Goal: Communication & Community: Answer question/provide support

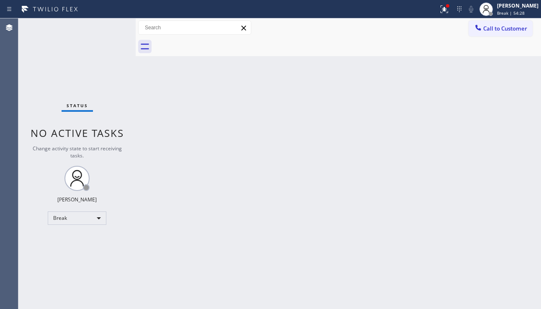
drag, startPoint x: 152, startPoint y: 257, endPoint x: 154, endPoint y: 247, distance: 9.8
click at [152, 254] on div "Back to Dashboard Change Sender ID Customers Technicians Select a contact Outbo…" at bounding box center [338, 163] width 405 height 290
drag, startPoint x: 520, startPoint y: 118, endPoint x: 514, endPoint y: 94, distance: 24.7
click at [520, 118] on div "Back to Dashboard Change Sender ID Customers Technicians Select a contact Outbo…" at bounding box center [338, 163] width 405 height 290
click at [485, 33] on button "Call to Customer" at bounding box center [500, 29] width 64 height 16
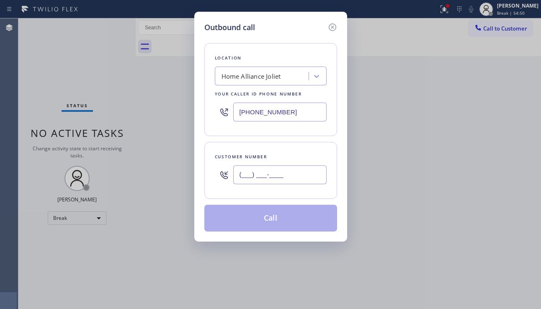
click at [280, 178] on input "(___) ___-____" at bounding box center [279, 174] width 93 height 19
paste input "818) 612-6421"
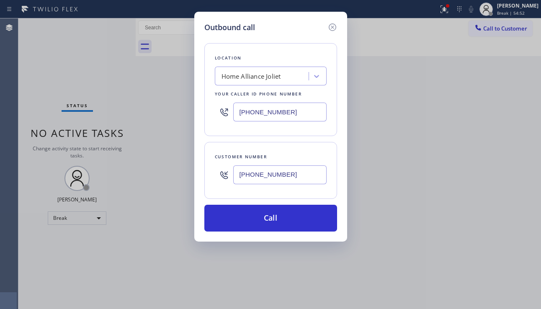
type input "[PHONE_NUMBER]"
drag, startPoint x: 483, startPoint y: 231, endPoint x: 414, endPoint y: 208, distance: 72.4
click at [483, 230] on div "Outbound call Location Home Alliance Joliet Your caller id phone number [PHONE_…" at bounding box center [270, 154] width 541 height 309
drag, startPoint x: 302, startPoint y: 113, endPoint x: 225, endPoint y: 110, distance: 76.6
click at [225, 110] on div "[PHONE_NUMBER]" at bounding box center [271, 111] width 112 height 27
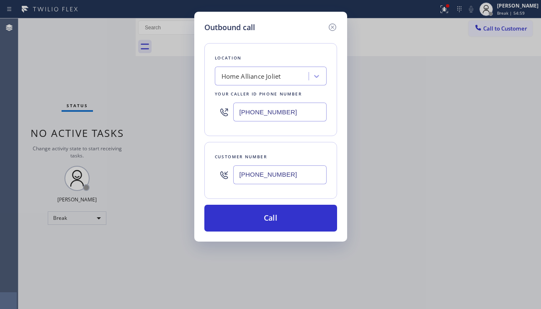
paste input "33) 692-2271"
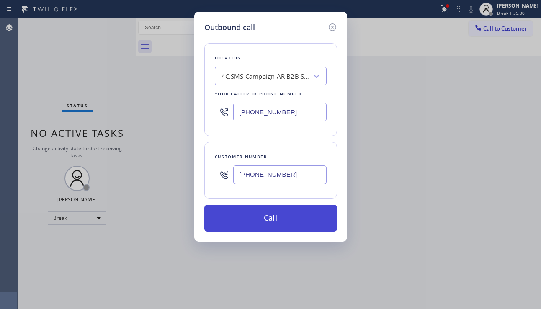
type input "[PHONE_NUMBER]"
click at [266, 218] on button "Call" at bounding box center [270, 218] width 133 height 27
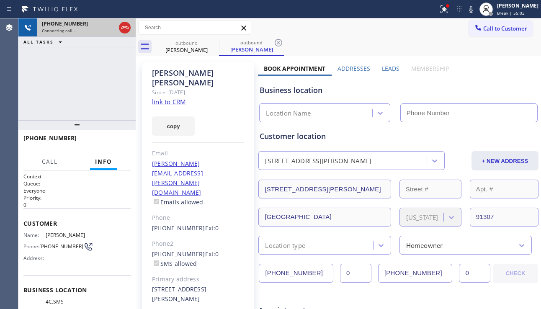
click at [121, 28] on icon at bounding box center [125, 28] width 10 height 10
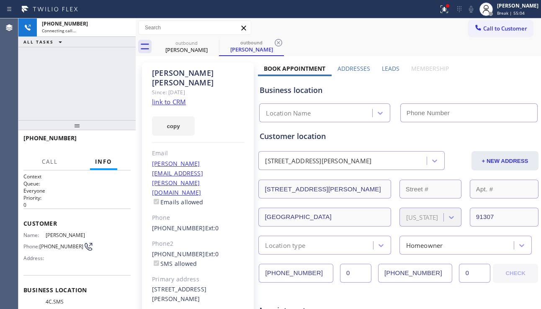
click at [382, 68] on label "Leads" at bounding box center [391, 68] width 18 height 8
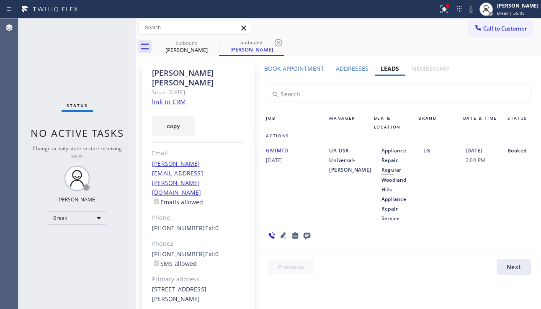
click at [306, 237] on icon at bounding box center [306, 236] width 7 height 7
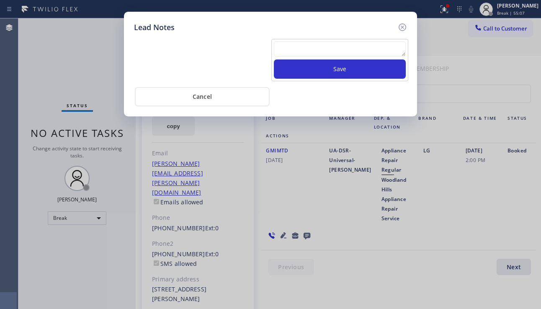
click at [313, 54] on textarea at bounding box center [340, 48] width 132 height 15
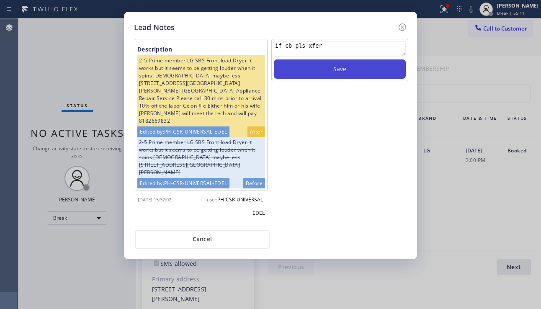
type textarea "if cb pls xfer"
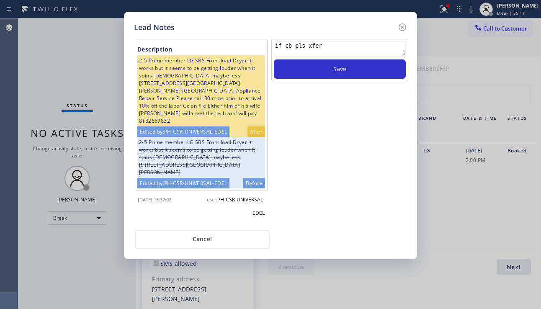
drag, startPoint x: 351, startPoint y: 72, endPoint x: 390, endPoint y: 48, distance: 45.1
click at [351, 71] on button "Save" at bounding box center [340, 68] width 132 height 19
click at [400, 28] on icon at bounding box center [402, 27] width 10 height 10
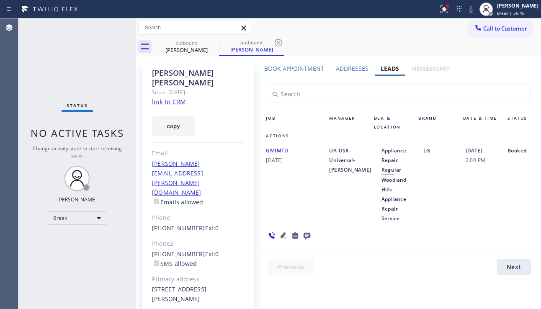
click at [51, 185] on div "Status No active tasks Change activity state to start receiving tasks. [PERSON_…" at bounding box center [76, 163] width 117 height 290
click at [85, 218] on div "Break" at bounding box center [77, 217] width 59 height 13
click at [76, 249] on li "Unavailable" at bounding box center [76, 251] width 57 height 10
click at [99, 250] on div "Status No active tasks Change activity state to start receiving tasks. [PERSON_…" at bounding box center [76, 163] width 117 height 290
click at [210, 41] on icon at bounding box center [214, 43] width 8 height 8
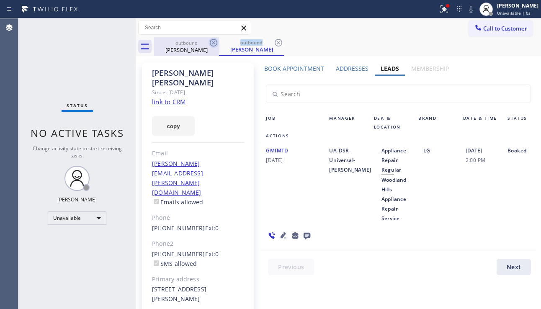
click at [210, 41] on icon at bounding box center [214, 43] width 8 height 8
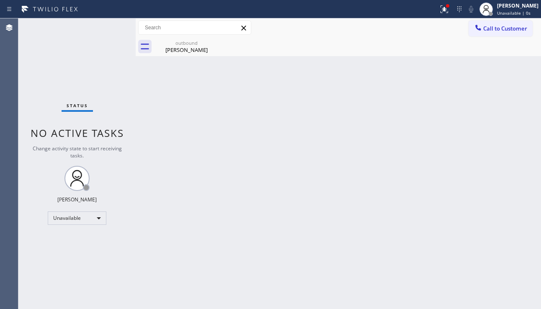
click at [0, 0] on icon at bounding box center [0, 0] width 0 height 0
click at [203, 46] on div "outbound" at bounding box center [186, 43] width 63 height 6
drag, startPoint x: 500, startPoint y: 31, endPoint x: 463, endPoint y: 46, distance: 40.3
click at [500, 31] on span "Call to Customer" at bounding box center [505, 29] width 44 height 8
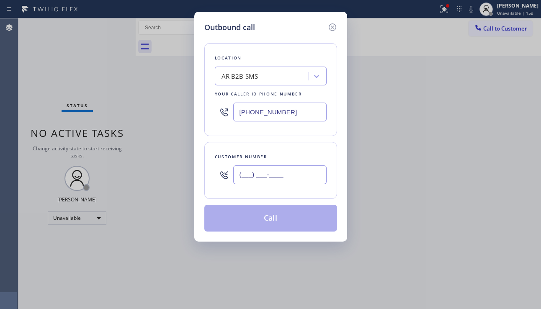
click at [278, 174] on input "(___) ___-____" at bounding box center [279, 174] width 93 height 19
paste input "617) 429-7802"
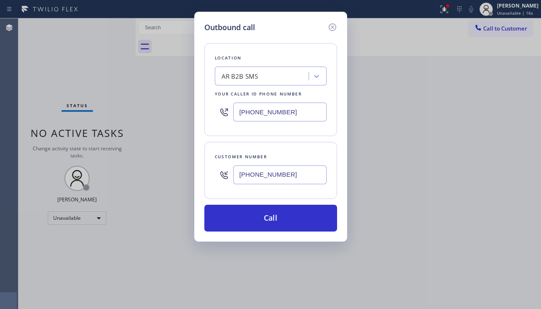
type input "[PHONE_NUMBER]"
drag, startPoint x: 287, startPoint y: 105, endPoint x: 239, endPoint y: 114, distance: 48.9
click at [239, 114] on input "[PHONE_NUMBER]" at bounding box center [279, 112] width 93 height 19
paste input "315) 973-1147"
type input "[PHONE_NUMBER]"
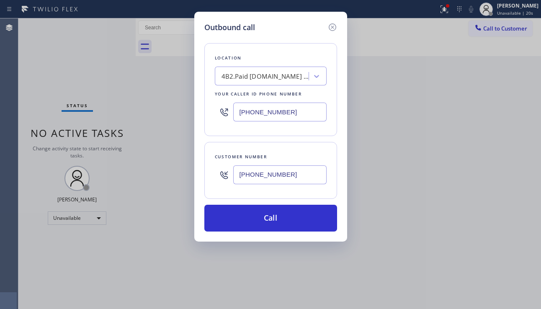
click at [269, 231] on div "Outbound call Location 4B2.Paid [DOMAIN_NAME] ([US_STATE], Google Ads) Your cal…" at bounding box center [270, 127] width 153 height 230
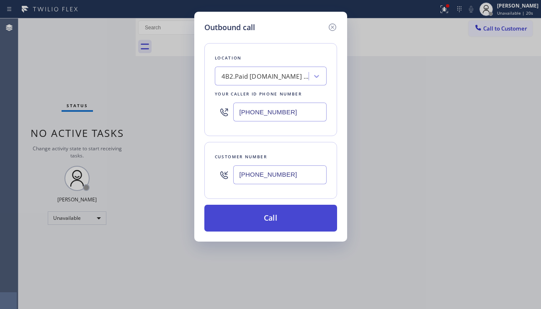
click at [267, 215] on button "Call" at bounding box center [270, 218] width 133 height 27
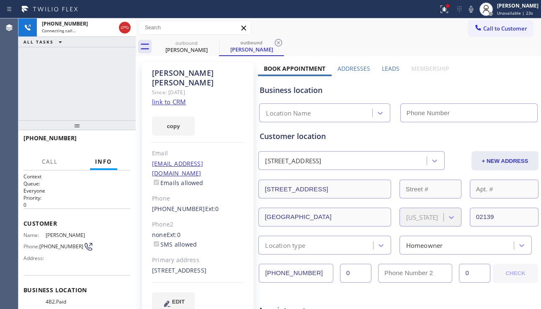
click at [386, 68] on label "Leads" at bounding box center [391, 68] width 18 height 8
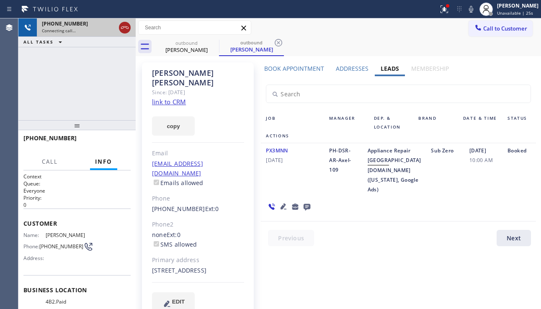
click at [123, 24] on icon at bounding box center [125, 28] width 10 height 10
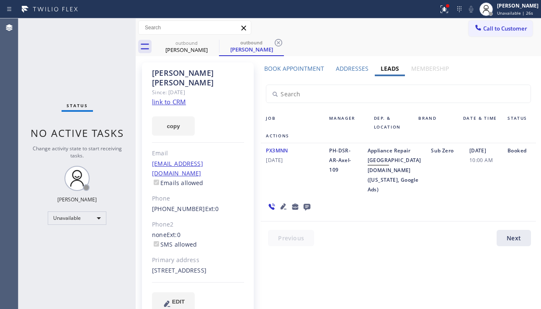
click at [281, 204] on icon at bounding box center [283, 206] width 10 height 10
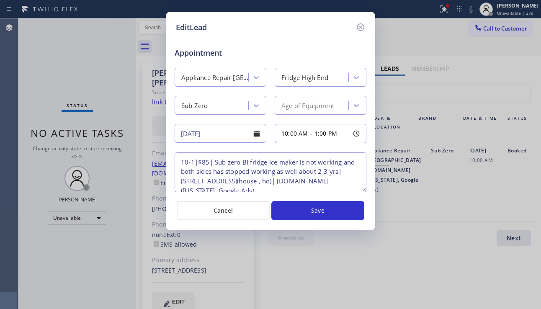
scroll to position [8, 0]
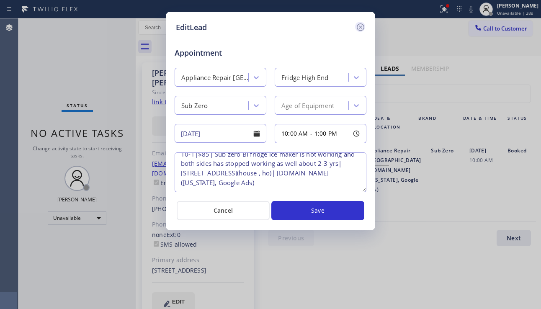
click at [362, 23] on icon at bounding box center [360, 27] width 10 height 10
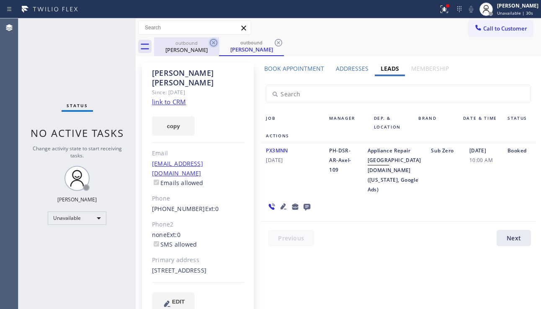
click at [215, 41] on icon at bounding box center [214, 43] width 8 height 8
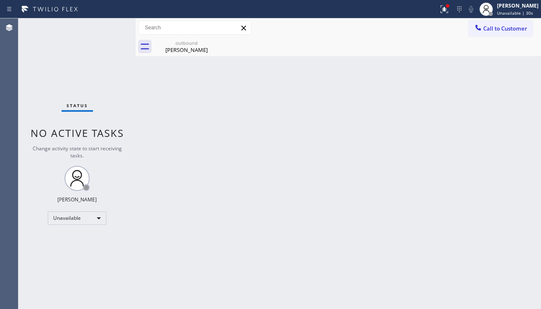
click at [0, 0] on icon at bounding box center [0, 0] width 0 height 0
click at [207, 47] on div "[PERSON_NAME]" at bounding box center [186, 50] width 63 height 8
click at [493, 27] on span "Call to Customer" at bounding box center [505, 29] width 44 height 8
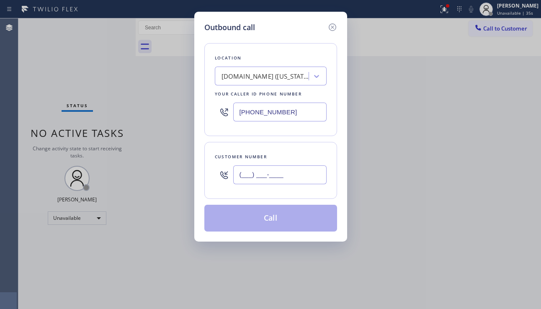
click at [241, 170] on input "(___) ___-____" at bounding box center [279, 174] width 93 height 19
paste input "708) 209-4708"
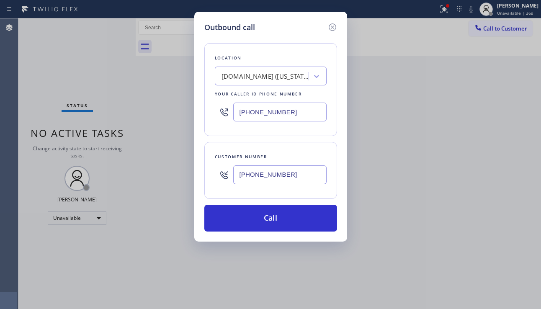
type input "[PHONE_NUMBER]"
drag, startPoint x: 292, startPoint y: 119, endPoint x: 215, endPoint y: 116, distance: 77.0
click at [215, 116] on div "[PHONE_NUMBER]" at bounding box center [271, 111] width 112 height 27
paste input "708) 272-1363"
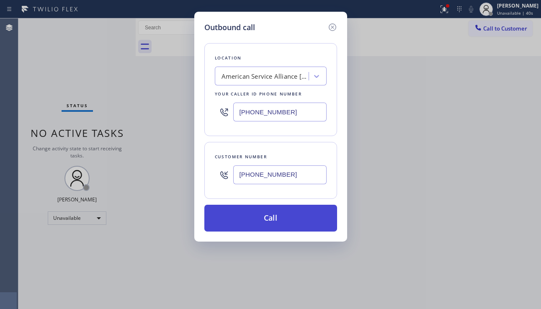
type input "[PHONE_NUMBER]"
click at [253, 218] on button "Call" at bounding box center [270, 218] width 133 height 27
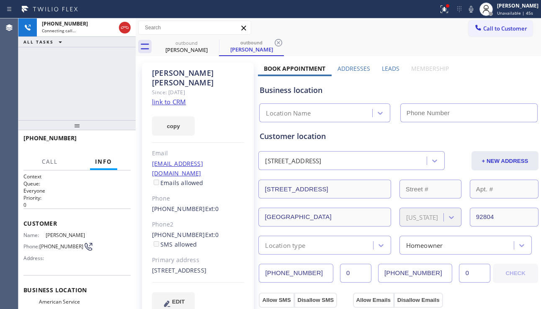
type input "[PHONE_NUMBER]"
click at [502, 81] on div "Business location American Service Alliance [GEOGRAPHIC_DATA] [PHONE_NUMBER]" at bounding box center [398, 99] width 281 height 46
click at [382, 67] on label "Leads" at bounding box center [391, 68] width 18 height 8
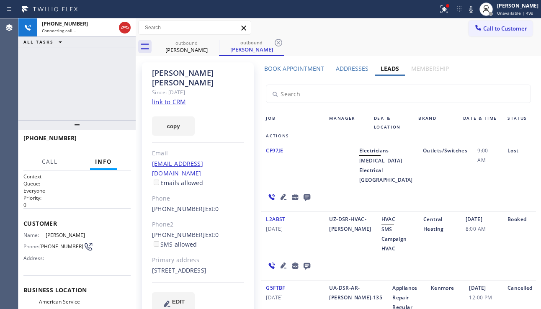
click at [178, 97] on link "link to CRM" at bounding box center [169, 101] width 34 height 8
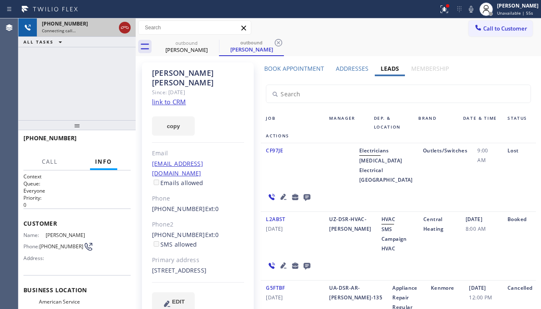
click at [123, 28] on icon at bounding box center [125, 28] width 10 height 10
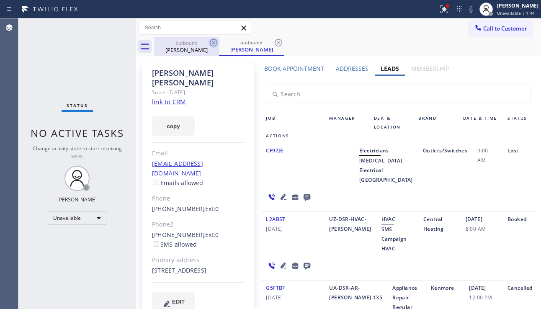
click at [214, 41] on icon at bounding box center [214, 43] width 8 height 8
click at [219, 41] on div "outbound [PERSON_NAME]" at bounding box center [251, 46] width 65 height 19
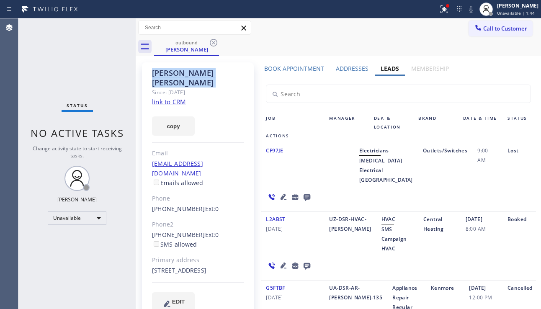
click at [214, 41] on icon at bounding box center [214, 43] width 8 height 8
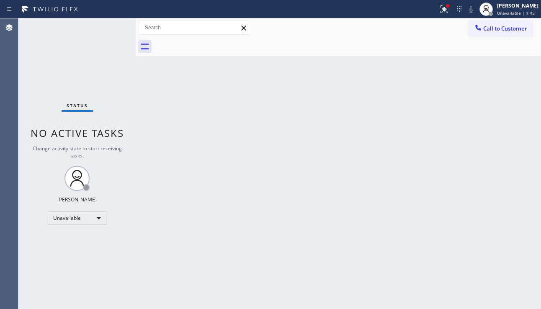
click at [216, 192] on div "Back to Dashboard Change Sender ID Customers Technicians Select a contact Outbo…" at bounding box center [338, 163] width 405 height 290
click at [500, 30] on span "Call to Customer" at bounding box center [505, 29] width 44 height 8
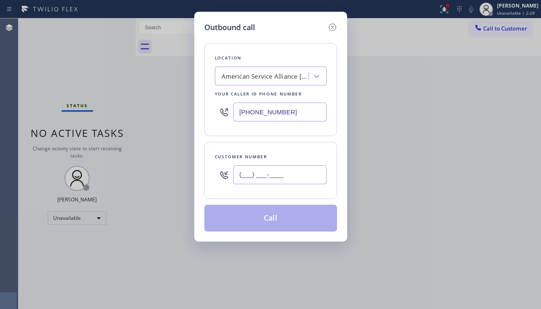
click at [282, 179] on input "(___) ___-____" at bounding box center [279, 174] width 93 height 19
paste input "415) 812-9785"
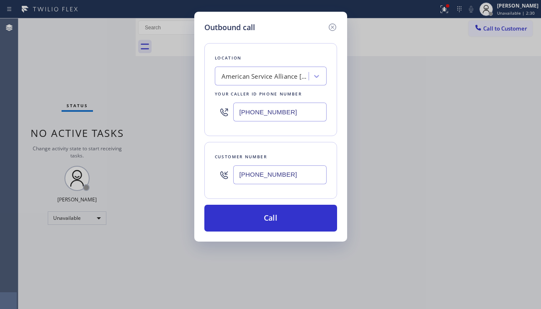
type input "[PHONE_NUMBER]"
drag, startPoint x: 498, startPoint y: 165, endPoint x: 375, endPoint y: 132, distance: 127.0
click at [497, 164] on div "Outbound call Location American Service Alliance [GEOGRAPHIC_DATA] Your caller …" at bounding box center [270, 154] width 541 height 309
drag, startPoint x: 288, startPoint y: 111, endPoint x: 202, endPoint y: 115, distance: 86.7
click at [202, 115] on div "Outbound call Location American Service Alliance [GEOGRAPHIC_DATA] Your caller …" at bounding box center [270, 127] width 153 height 230
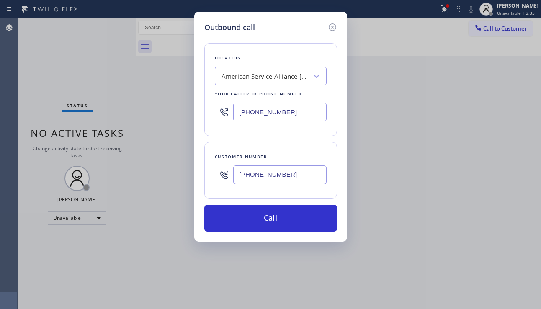
paste input "855) 731-4952"
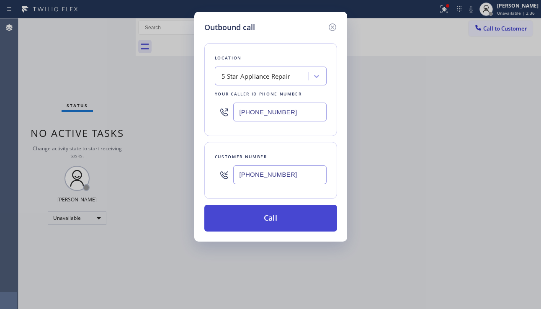
type input "[PHONE_NUMBER]"
click at [269, 219] on button "Call" at bounding box center [270, 218] width 133 height 27
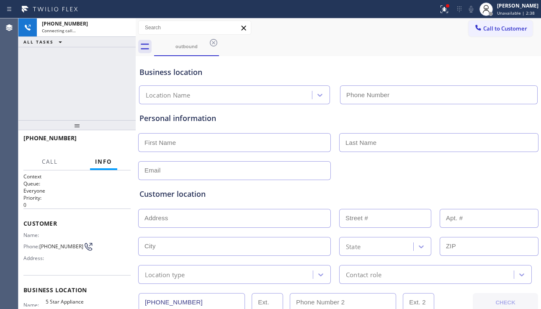
type input "[PHONE_NUMBER]"
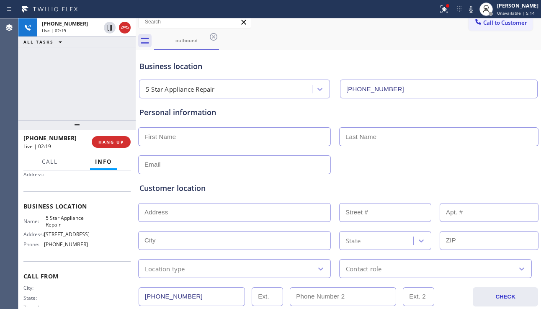
scroll to position [16, 0]
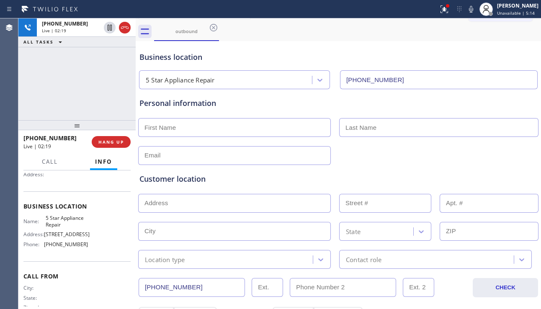
drag, startPoint x: 199, startPoint y: 300, endPoint x: 134, endPoint y: 300, distance: 64.9
click at [134, 300] on div "[PHONE_NUMBER] Live | 02:19 ALL TASKS ALL TASKS ACTIVE TASKS TASKS IN WRAP UP […" at bounding box center [279, 163] width 522 height 290
click at [500, 172] on div "Customer location >> ADD NEW ADDRESS << + NEW ADDRESS State Location type Conta…" at bounding box center [338, 216] width 401 height 104
drag, startPoint x: 200, startPoint y: 287, endPoint x: 139, endPoint y: 283, distance: 61.2
click at [139, 283] on input "[PHONE_NUMBER]" at bounding box center [192, 286] width 106 height 19
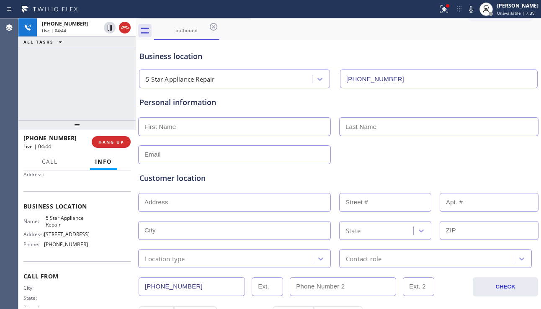
click at [485, 169] on div "Customer location >> ADD NEW ADDRESS << + NEW ADDRESS State Location type Conta…" at bounding box center [338, 216] width 401 height 104
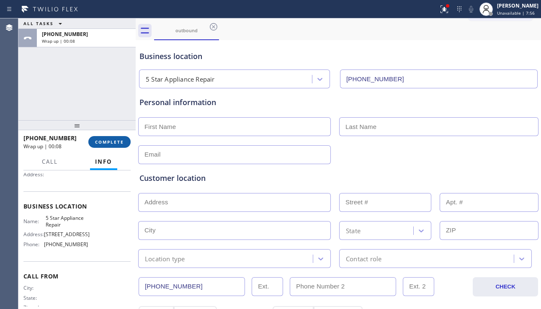
click at [110, 139] on span "COMPLETE" at bounding box center [109, 142] width 29 height 6
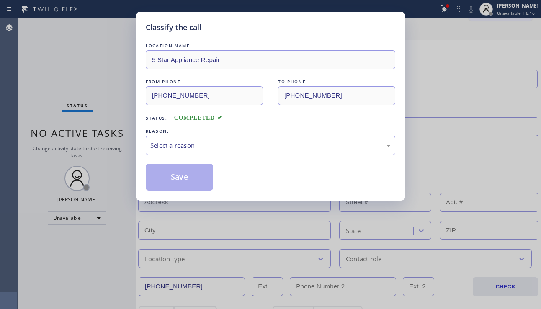
click at [494, 178] on div "Classify the call LOCATION NAME 5 Star Appliance Repair FROM PHONE [PHONE_NUMBE…" at bounding box center [270, 154] width 541 height 309
click at [290, 152] on div "Select a reason" at bounding box center [270, 146] width 249 height 20
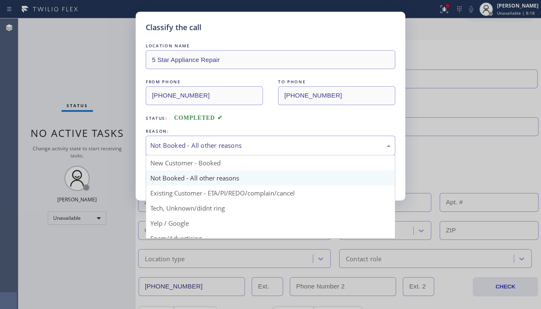
click at [243, 149] on div "Not Booked - All other reasons" at bounding box center [270, 146] width 240 height 10
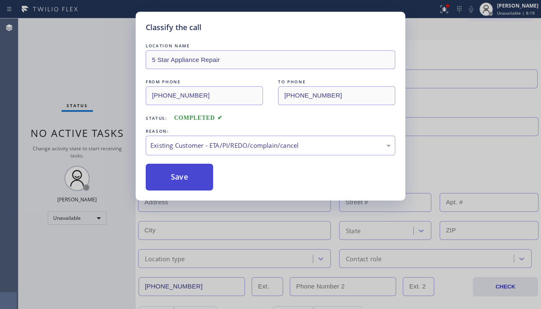
click at [184, 177] on button "Save" at bounding box center [179, 177] width 67 height 27
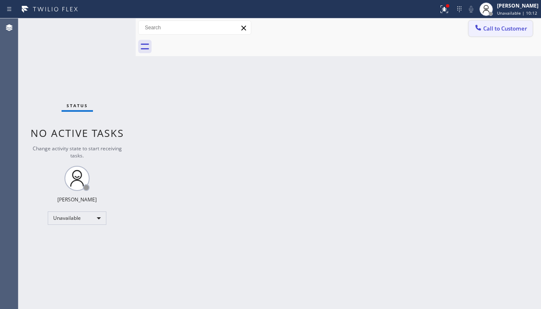
click at [481, 33] on button "Call to Customer" at bounding box center [500, 29] width 64 height 16
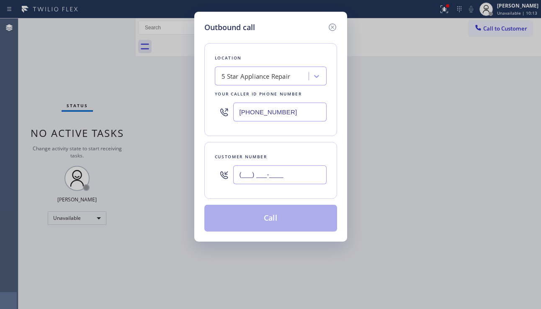
click at [280, 174] on input "(___) ___-____" at bounding box center [279, 174] width 93 height 19
paste input "818) 749-4562"
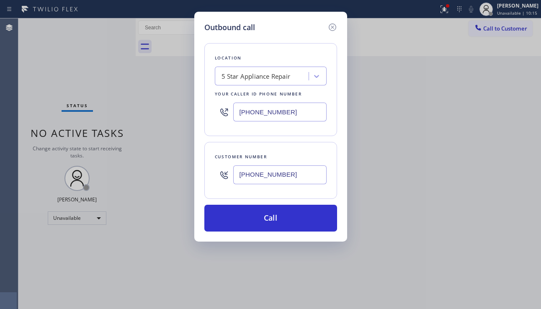
type input "[PHONE_NUMBER]"
click at [485, 185] on div "Outbound call Location 5 Star Appliance Repair Your caller id phone number [PHO…" at bounding box center [270, 154] width 541 height 309
drag, startPoint x: 292, startPoint y: 108, endPoint x: 221, endPoint y: 113, distance: 71.3
click at [221, 113] on div "[PHONE_NUMBER]" at bounding box center [271, 111] width 112 height 27
paste input "213) 444-7988"
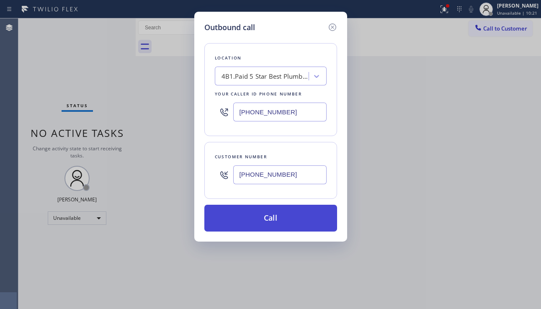
type input "[PHONE_NUMBER]"
click at [265, 221] on button "Call" at bounding box center [270, 218] width 133 height 27
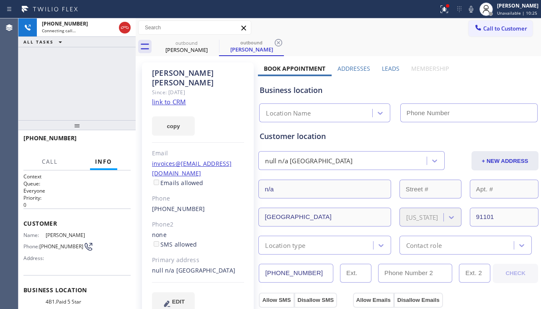
type input "[PHONE_NUMBER]"
click at [498, 90] on div "Business location" at bounding box center [397, 90] width 277 height 11
click at [497, 87] on div "Business location" at bounding box center [397, 90] width 277 height 11
click at [172, 120] on button "copy" at bounding box center [173, 125] width 43 height 19
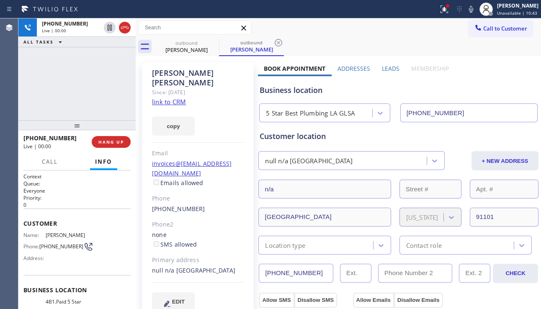
click at [488, 79] on div "Business location 5 Star Best Plumbing LA GLSA [PHONE_NUMBER]" at bounding box center [398, 99] width 281 height 46
click at [505, 84] on div "Business location 5 Star Best Plumbing LA GLSA [PHONE_NUMBER]" at bounding box center [398, 99] width 281 height 46
click at [58, 105] on div "[PHONE_NUMBER] Live | 02:44 ALL TASKS ALL TASKS ACTIVE TASKS TASKS IN WRAP UP" at bounding box center [76, 69] width 117 height 102
click at [384, 68] on label "Leads" at bounding box center [391, 68] width 18 height 8
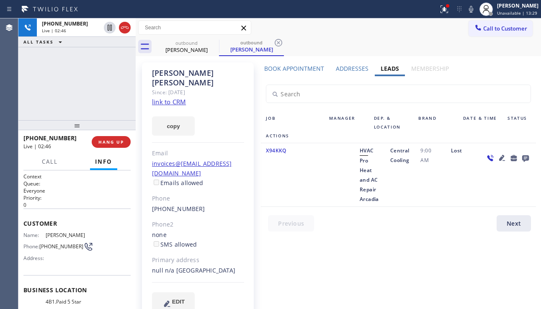
click at [351, 70] on label "Addresses" at bounding box center [352, 68] width 33 height 8
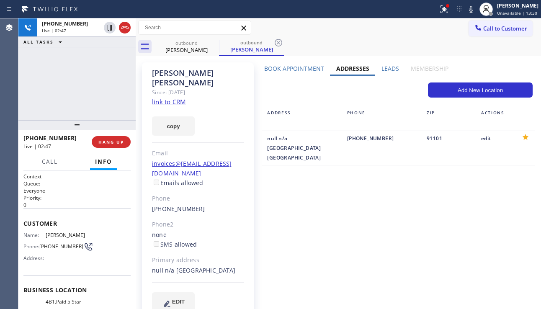
click at [306, 71] on label "Book Appointment" at bounding box center [294, 68] width 60 height 8
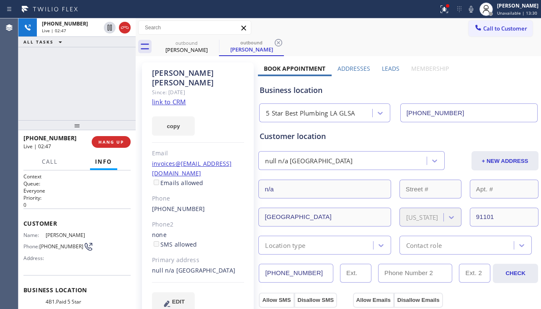
click at [382, 69] on label "Leads" at bounding box center [391, 68] width 18 height 8
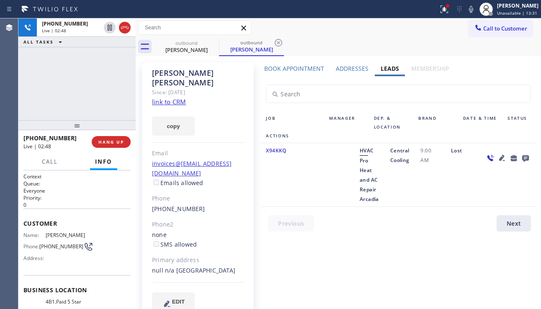
click at [349, 67] on label "Addresses" at bounding box center [352, 68] width 33 height 8
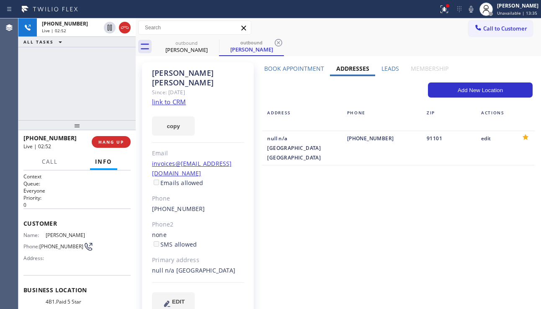
click at [491, 208] on div "Book Appointment Addresses Leads Membership Business location 5 Star Best Plumb…" at bounding box center [398, 194] width 281 height 261
drag, startPoint x: 493, startPoint y: 207, endPoint x: 480, endPoint y: 209, distance: 13.1
click at [493, 207] on div "Book Appointment Addresses Leads Membership Business location 5 Star Best Plumb…" at bounding box center [398, 194] width 281 height 261
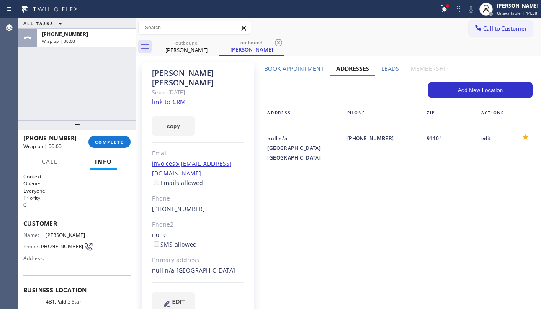
drag, startPoint x: 41, startPoint y: 96, endPoint x: 43, endPoint y: 100, distance: 4.5
click at [41, 96] on div "ALL TASKS ALL TASKS ACTIVE TASKS TASKS IN WRAP UP [PHONE_NUMBER] Wrap up | 00:00" at bounding box center [76, 69] width 117 height 102
click at [110, 142] on span "COMPLETE" at bounding box center [109, 142] width 29 height 6
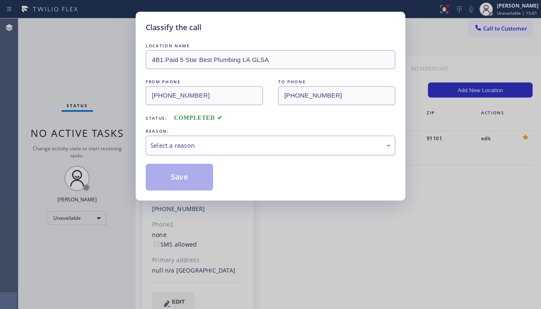
click at [223, 149] on div "Select a reason" at bounding box center [270, 146] width 240 height 10
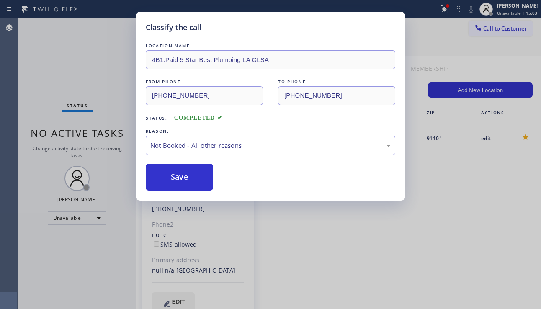
drag, startPoint x: 180, startPoint y: 180, endPoint x: 170, endPoint y: 244, distance: 65.2
click at [180, 180] on button "Save" at bounding box center [179, 177] width 67 height 27
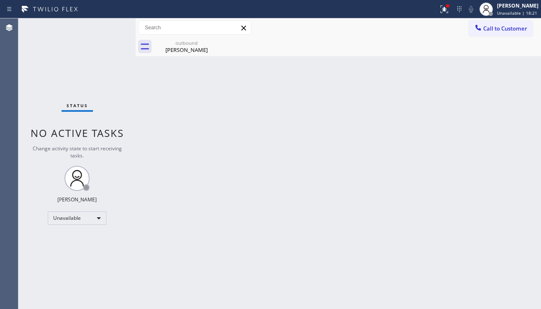
drag, startPoint x: 505, startPoint y: 89, endPoint x: 499, endPoint y: 62, distance: 27.1
click at [505, 89] on div "Back to Dashboard Change Sender ID Customers Technicians Select a contact Outbo…" at bounding box center [338, 163] width 405 height 290
click at [488, 26] on span "Call to Customer" at bounding box center [505, 29] width 44 height 8
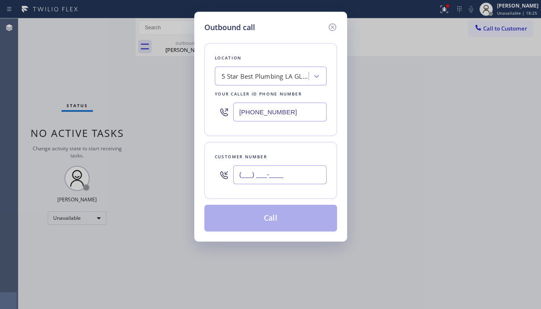
click at [244, 175] on input "(___) ___-____" at bounding box center [279, 174] width 93 height 19
paste input "213) 215-9468"
type input "[PHONE_NUMBER]"
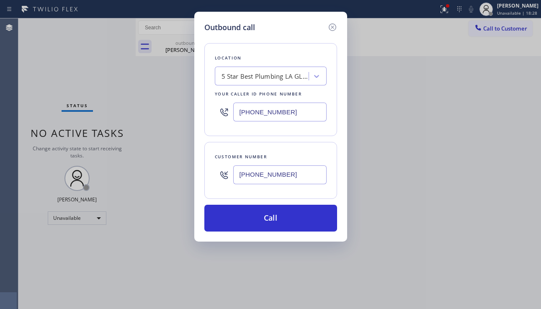
drag, startPoint x: 290, startPoint y: 116, endPoint x: 226, endPoint y: 114, distance: 64.9
click at [226, 114] on div "[PHONE_NUMBER]" at bounding box center [271, 111] width 112 height 27
paste input "415) 510-2760"
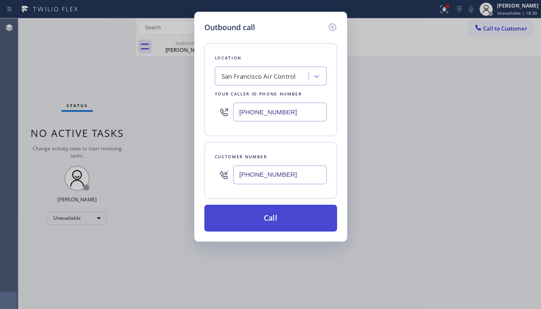
type input "[PHONE_NUMBER]"
click at [262, 225] on button "Call" at bounding box center [270, 218] width 133 height 27
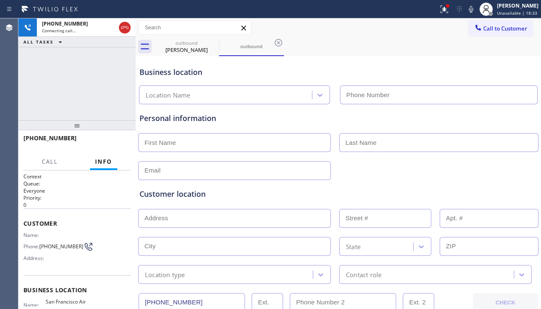
click at [505, 175] on div at bounding box center [338, 169] width 402 height 21
type input "[PHONE_NUMBER]"
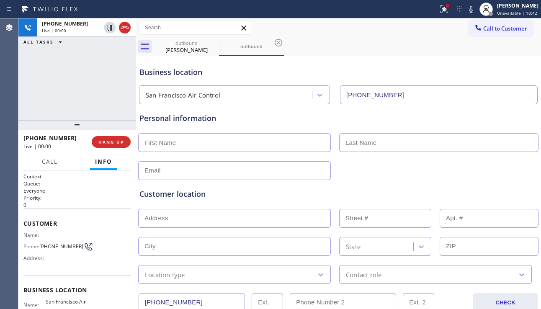
click at [473, 186] on div "Customer location >> ADD NEW ADDRESS << + NEW ADDRESS State Location type Conta…" at bounding box center [338, 232] width 401 height 104
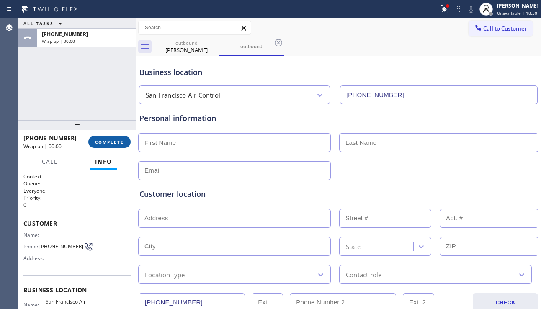
click at [126, 141] on button "COMPLETE" at bounding box center [109, 142] width 42 height 12
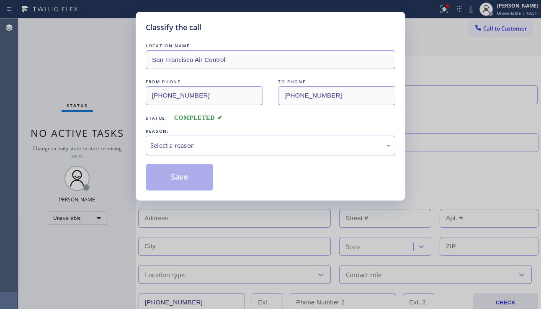
click at [237, 150] on div "Select a reason" at bounding box center [270, 146] width 249 height 20
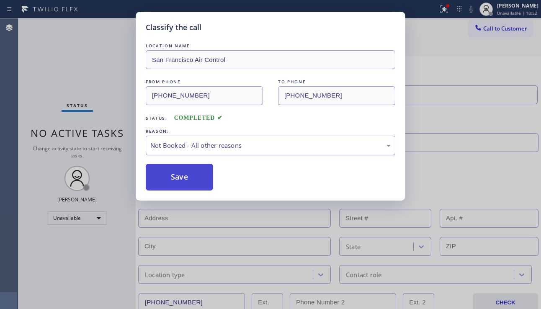
click at [192, 177] on button "Save" at bounding box center [179, 177] width 67 height 27
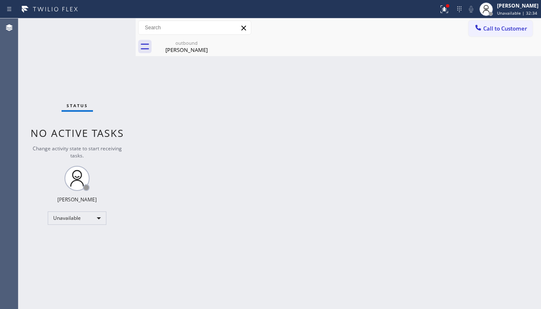
click at [503, 182] on div "Back to Dashboard Change Sender ID Customers Technicians Select a contact Outbo…" at bounding box center [338, 163] width 405 height 290
click at [374, 164] on div "Back to Dashboard Change Sender ID Customers Technicians Select a contact Outbo…" at bounding box center [338, 163] width 405 height 290
click at [315, 200] on div "Back to Dashboard Change Sender ID Customers Technicians Select a contact Outbo…" at bounding box center [338, 163] width 405 height 290
click at [492, 35] on button "Call to Customer" at bounding box center [500, 29] width 64 height 16
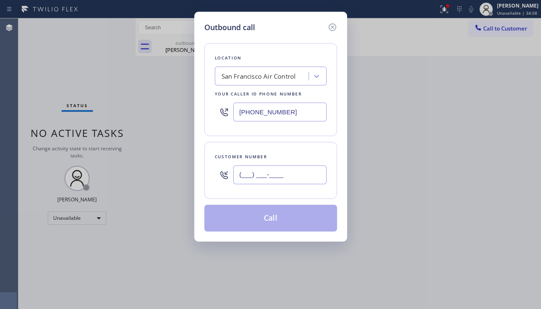
click at [267, 183] on input "(___) ___-____" at bounding box center [279, 174] width 93 height 19
paste input "854) 264-7570"
type input "[PHONE_NUMBER]"
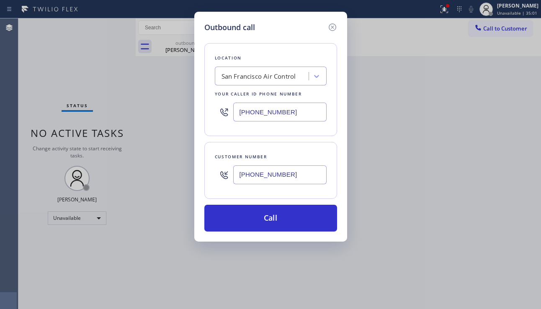
drag, startPoint x: 287, startPoint y: 111, endPoint x: 226, endPoint y: 117, distance: 62.2
click at [226, 117] on div "[PHONE_NUMBER]" at bounding box center [271, 111] width 112 height 27
paste input "602) 806-8961"
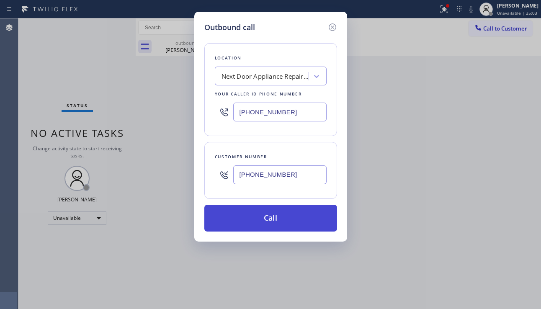
type input "[PHONE_NUMBER]"
click at [262, 212] on button "Call" at bounding box center [270, 218] width 133 height 27
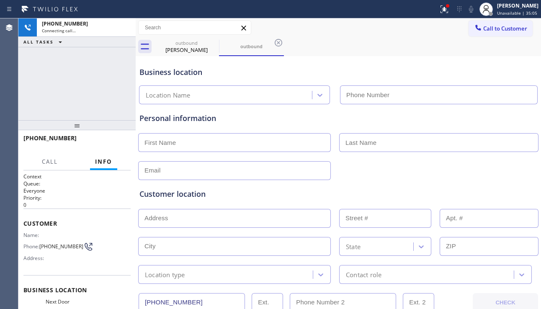
type input "[PHONE_NUMBER]"
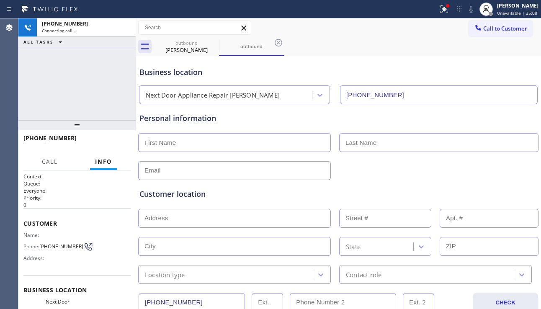
click at [496, 164] on div at bounding box center [338, 169] width 402 height 21
drag, startPoint x: 500, startPoint y: 192, endPoint x: 331, endPoint y: 194, distance: 168.6
click at [500, 191] on div "Customer location" at bounding box center [338, 193] width 398 height 11
click at [103, 138] on button "HANG UP" at bounding box center [111, 142] width 39 height 12
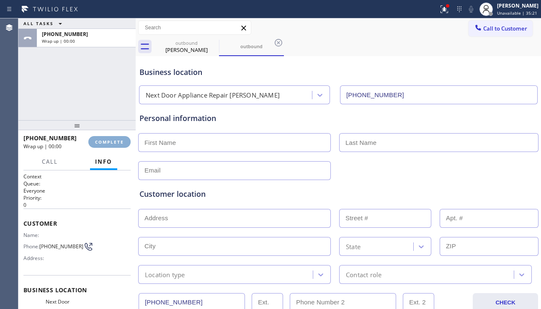
click at [103, 138] on button "COMPLETE" at bounding box center [109, 142] width 42 height 12
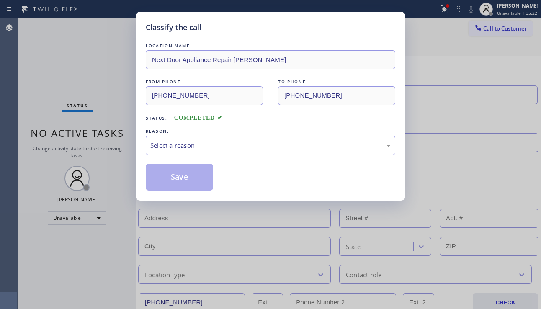
click at [243, 144] on div "Select a reason" at bounding box center [270, 146] width 240 height 10
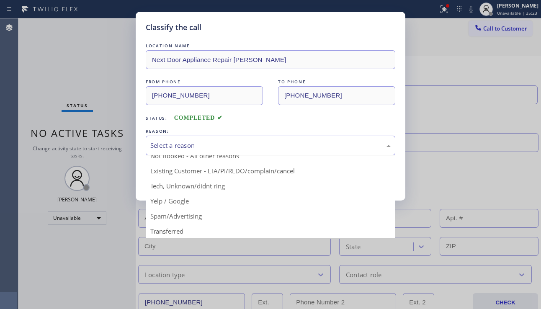
scroll to position [42, 0]
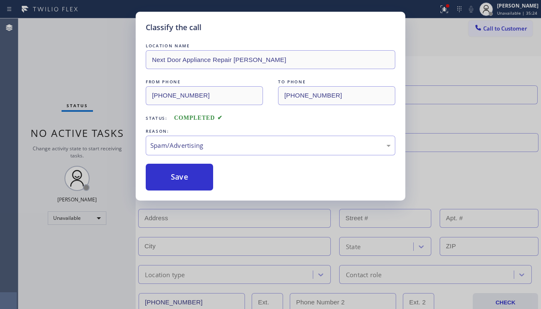
click at [179, 183] on button "Save" at bounding box center [179, 177] width 67 height 27
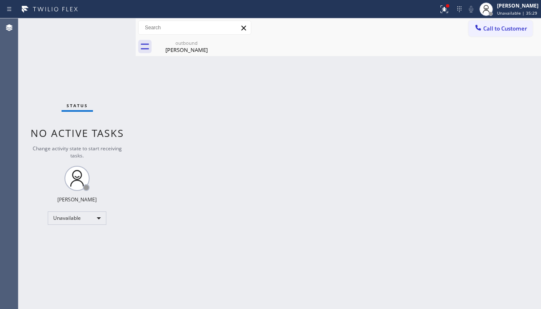
click at [242, 129] on div "Back to Dashboard Change Sender ID Customers Technicians Select a contact Outbo…" at bounding box center [338, 163] width 405 height 290
click at [528, 230] on div "Back to Dashboard Change Sender ID Customers Technicians Select a contact Outbo…" at bounding box center [338, 163] width 405 height 290
click at [509, 176] on div "Back to Dashboard Change Sender ID Customers Technicians Select a contact Outbo…" at bounding box center [338, 163] width 405 height 290
click at [504, 31] on span "Call to Customer" at bounding box center [505, 29] width 44 height 8
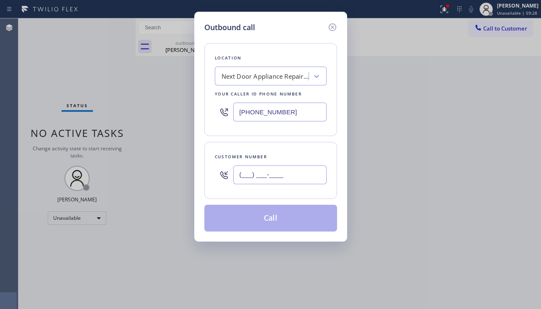
click at [264, 176] on input "(___) ___-____" at bounding box center [279, 174] width 93 height 19
paste input "213) 864-3642"
type input "[PHONE_NUMBER]"
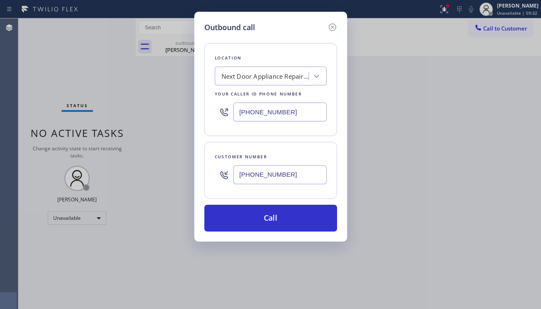
drag, startPoint x: 295, startPoint y: 114, endPoint x: 223, endPoint y: 112, distance: 72.0
click at [223, 112] on div "[PHONE_NUMBER]" at bounding box center [271, 111] width 112 height 27
paste input "855) 731-4952"
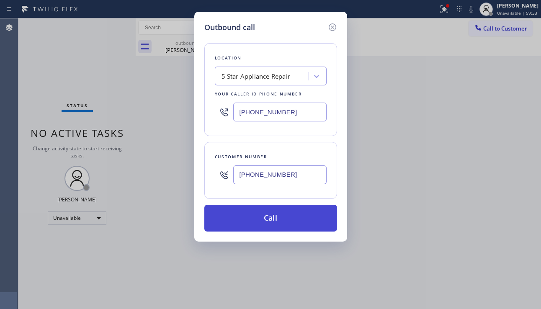
type input "[PHONE_NUMBER]"
click at [255, 222] on button "Call" at bounding box center [270, 218] width 133 height 27
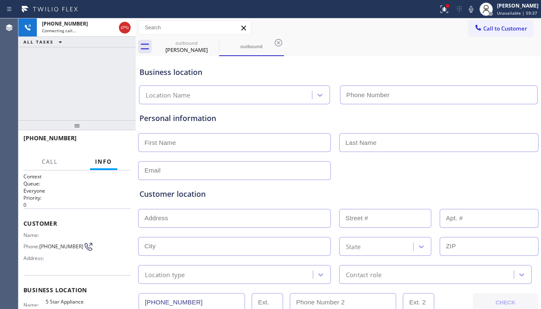
type input "[PHONE_NUMBER]"
click at [495, 197] on div "Customer location" at bounding box center [338, 193] width 398 height 11
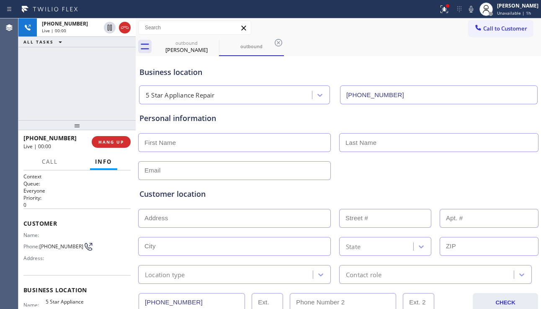
click at [487, 198] on div "Customer location" at bounding box center [338, 193] width 398 height 11
click at [122, 145] on button "HANG UP" at bounding box center [111, 142] width 39 height 12
click at [121, 145] on button "HANG UP" at bounding box center [111, 142] width 39 height 12
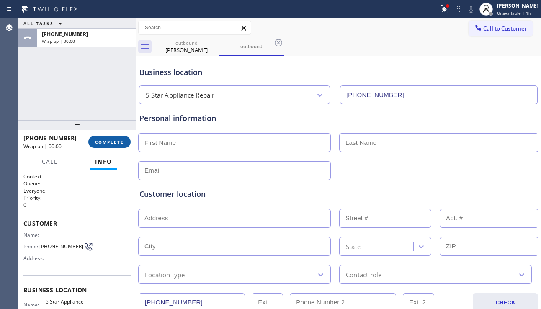
click at [120, 145] on button "COMPLETE" at bounding box center [109, 142] width 42 height 12
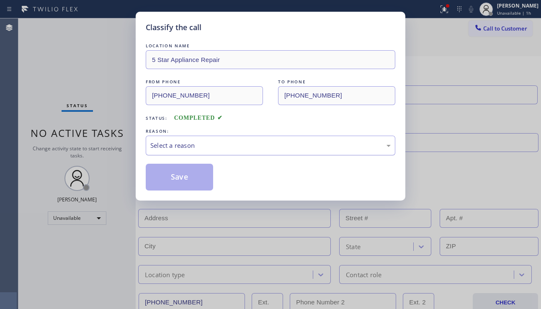
click at [200, 147] on div "Select a reason" at bounding box center [270, 146] width 240 height 10
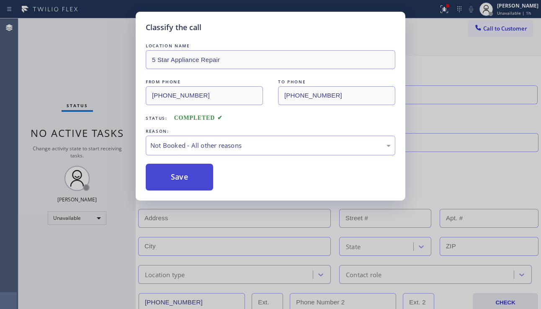
click at [177, 178] on button "Save" at bounding box center [179, 177] width 67 height 27
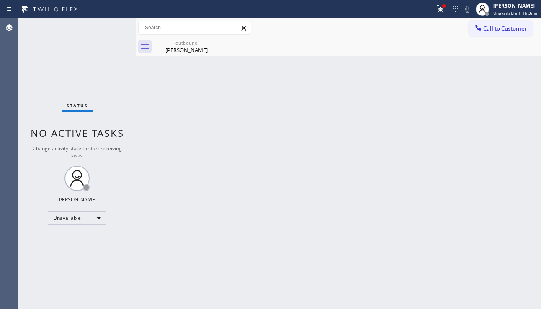
click at [478, 146] on div "Back to Dashboard Change Sender ID Customers Technicians Select a contact Outbo…" at bounding box center [338, 163] width 405 height 290
click at [240, 162] on div "Back to Dashboard Change Sender ID Customers Technicians Select a contact Outbo…" at bounding box center [338, 163] width 405 height 290
click at [283, 177] on div "Back to Dashboard Change Sender ID Customers Technicians Select a contact Outbo…" at bounding box center [338, 163] width 405 height 290
click at [503, 225] on div "Back to Dashboard Change Sender ID Customers Technicians Select a contact Outbo…" at bounding box center [338, 163] width 405 height 290
click at [38, 80] on div "Status No active tasks Change activity state to start receiving tasks. [PERSON_…" at bounding box center [76, 163] width 117 height 290
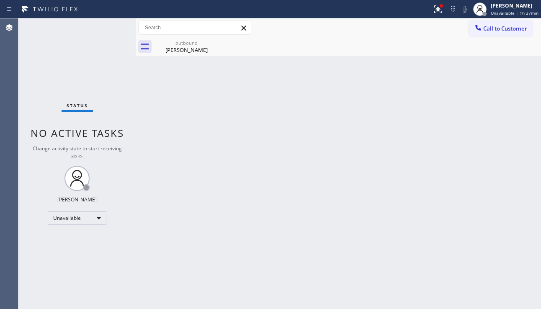
click at [209, 96] on div "Back to Dashboard Change Sender ID Customers Technicians Select a contact Outbo…" at bounding box center [338, 163] width 405 height 290
click at [62, 256] on div "Status No active tasks Change activity state to start receiving tasks. [PERSON_…" at bounding box center [76, 163] width 117 height 290
click at [193, 153] on div "Back to Dashboard Change Sender ID Customers Technicians Select a contact Outbo…" at bounding box center [338, 163] width 405 height 290
click at [213, 43] on icon at bounding box center [214, 43] width 8 height 8
click at [191, 51] on div "[PERSON_NAME]" at bounding box center [186, 50] width 63 height 8
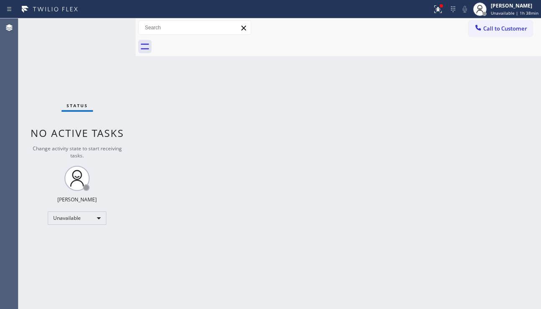
drag, startPoint x: 221, startPoint y: 232, endPoint x: 215, endPoint y: 235, distance: 6.9
click at [221, 232] on div "Back to Dashboard Change Sender ID Customers Technicians Select a contact Outbo…" at bounding box center [338, 163] width 405 height 290
click at [304, 154] on div "Back to Dashboard Change Sender ID Customers Technicians Select a contact Outbo…" at bounding box center [338, 163] width 405 height 290
click at [176, 308] on div "Back to Dashboard Change Sender ID Customers Technicians Select a contact Outbo…" at bounding box center [338, 163] width 405 height 290
click at [173, 307] on div "Back to Dashboard Change Sender ID Customers Technicians Select a contact Outbo…" at bounding box center [338, 163] width 405 height 290
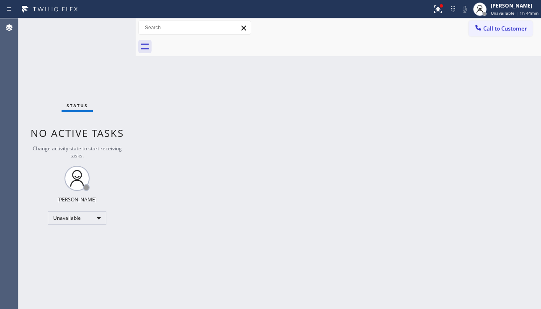
click at [236, 223] on div "Back to Dashboard Change Sender ID Customers Technicians Select a contact Outbo…" at bounding box center [338, 163] width 405 height 290
click at [477, 236] on div "Back to Dashboard Change Sender ID Customers Technicians Select a contact Outbo…" at bounding box center [338, 163] width 405 height 290
click at [487, 134] on div "Back to Dashboard Change Sender ID Customers Technicians Select a contact Outbo…" at bounding box center [338, 163] width 405 height 290
click at [488, 36] on button "Call to Customer" at bounding box center [500, 29] width 64 height 16
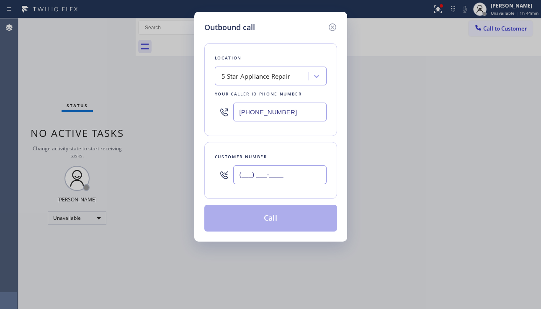
click at [267, 167] on input "(___) ___-____" at bounding box center [279, 174] width 93 height 19
paste input "559) 750-0380"
type input "[PHONE_NUMBER]"
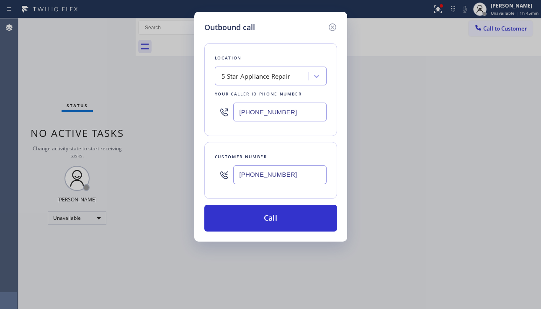
drag, startPoint x: 296, startPoint y: 113, endPoint x: 219, endPoint y: 111, distance: 77.0
click at [219, 111] on div "[PHONE_NUMBER]" at bounding box center [271, 111] width 112 height 27
paste input "657) 315-6775"
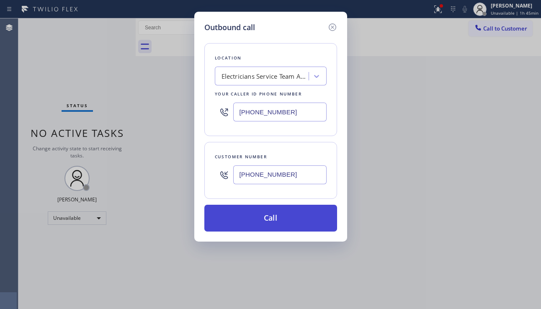
type input "[PHONE_NUMBER]"
click at [268, 230] on button "Call" at bounding box center [270, 218] width 133 height 27
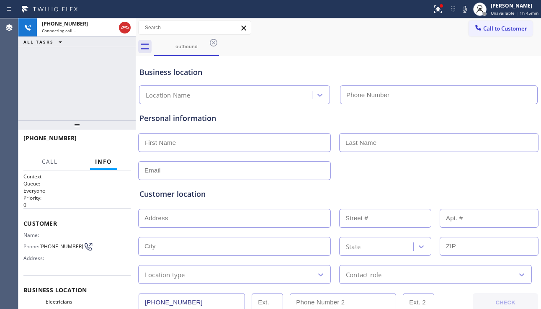
type input "[PHONE_NUMBER]"
click at [491, 191] on div "Customer location" at bounding box center [338, 193] width 398 height 11
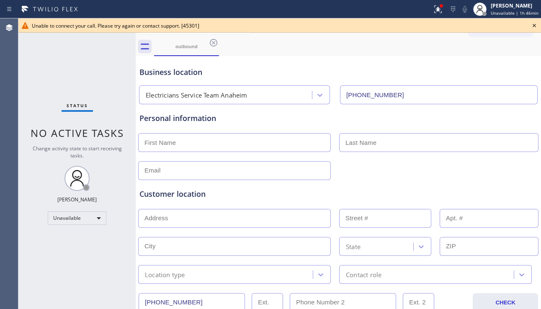
click at [514, 161] on div at bounding box center [338, 169] width 402 height 21
click at [213, 44] on icon at bounding box center [213, 43] width 10 height 10
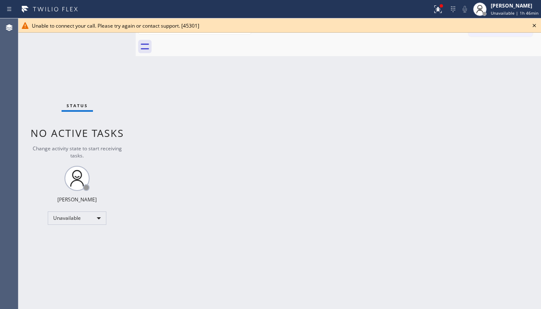
click at [536, 24] on icon at bounding box center [534, 26] width 10 height 10
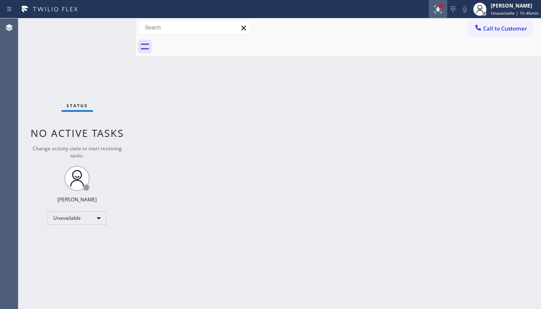
click at [434, 15] on button at bounding box center [437, 9] width 18 height 18
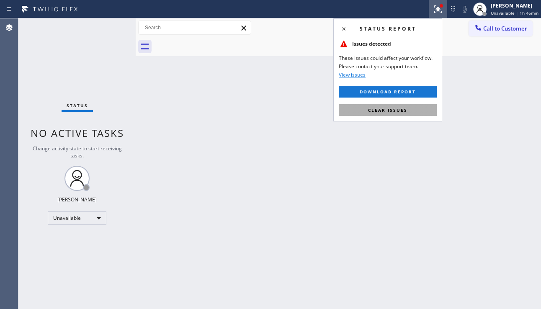
click at [385, 107] on span "Clear issues" at bounding box center [387, 110] width 39 height 6
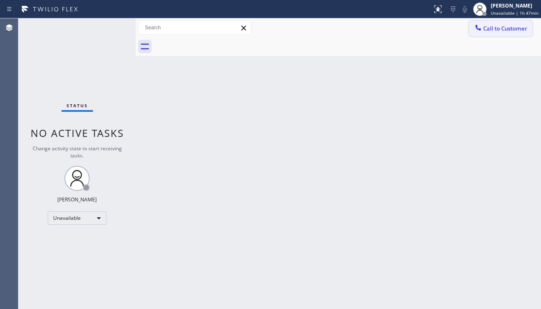
click at [482, 26] on div at bounding box center [478, 28] width 10 height 10
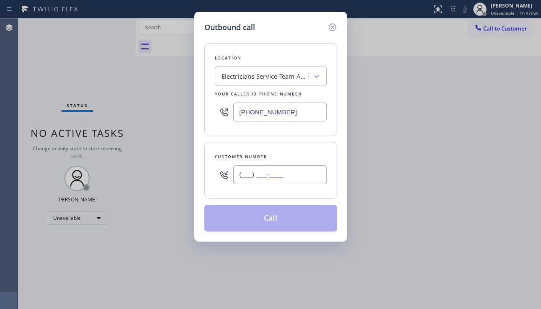
click at [266, 175] on input "(___) ___-____" at bounding box center [279, 174] width 93 height 19
paste input "646) 761-8832"
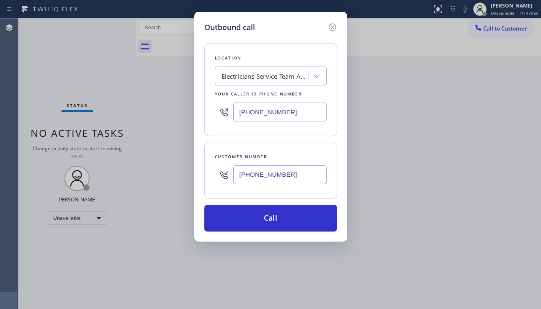
type input "[PHONE_NUMBER]"
click at [250, 80] on div "Electricians Service Team Anaheim" at bounding box center [265, 77] width 88 height 10
type input "5 star appliance repair"
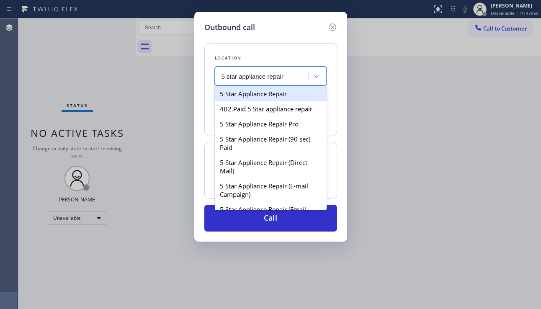
click at [260, 96] on div "5 Star Appliance Repair" at bounding box center [271, 93] width 112 height 15
type input "[PHONE_NUMBER]"
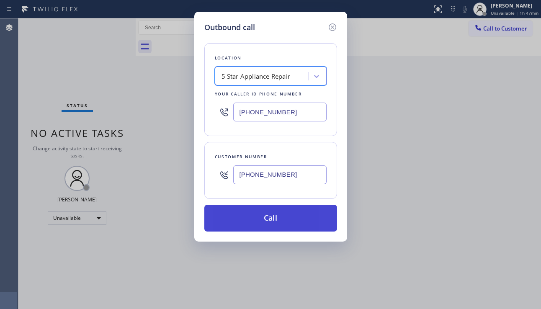
drag, startPoint x: 264, startPoint y: 221, endPoint x: 252, endPoint y: 230, distance: 14.3
click at [264, 221] on button "Call" at bounding box center [270, 218] width 133 height 27
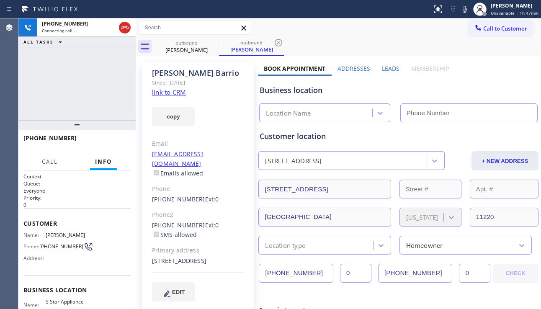
click at [522, 84] on div "Business location Location Name" at bounding box center [398, 99] width 281 height 46
click at [491, 82] on div "Business location Location Name" at bounding box center [398, 99] width 281 height 46
click at [394, 66] on label "Leads" at bounding box center [391, 68] width 18 height 8
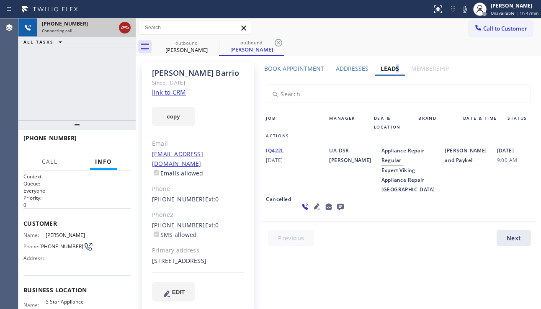
click at [125, 28] on icon at bounding box center [125, 28] width 10 height 10
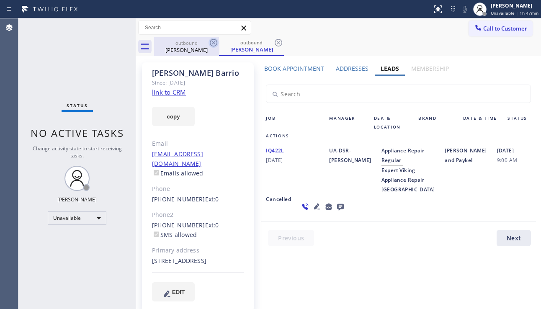
click at [212, 44] on icon at bounding box center [213, 43] width 10 height 10
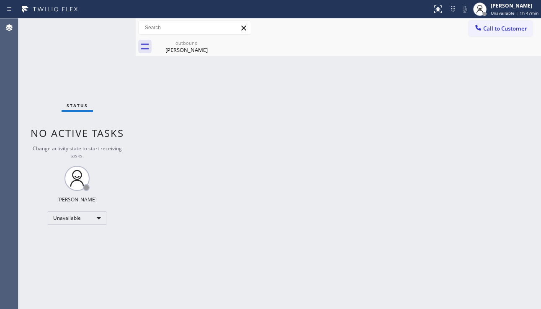
click at [0, 0] on icon at bounding box center [0, 0] width 0 height 0
click at [197, 59] on div "Back to Dashboard Change Sender ID Customers Technicians Select a contact Outbo…" at bounding box center [338, 163] width 405 height 290
click at [203, 53] on div "[PERSON_NAME]" at bounding box center [186, 50] width 63 height 8
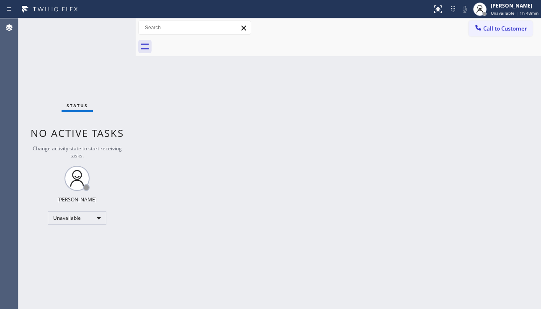
click at [484, 200] on div "Back to Dashboard Change Sender ID Customers Technicians Select a contact Outbo…" at bounding box center [338, 163] width 405 height 290
click at [500, 187] on div "Back to Dashboard Change Sender ID Customers Technicians Select a contact Outbo…" at bounding box center [338, 163] width 405 height 290
click at [492, 196] on div "Back to Dashboard Change Sender ID Customers Technicians Select a contact Outbo…" at bounding box center [338, 163] width 405 height 290
click at [491, 152] on div "Back to Dashboard Change Sender ID Customers Technicians Select a contact Outbo…" at bounding box center [338, 163] width 405 height 290
click at [476, 29] on icon at bounding box center [478, 27] width 8 height 8
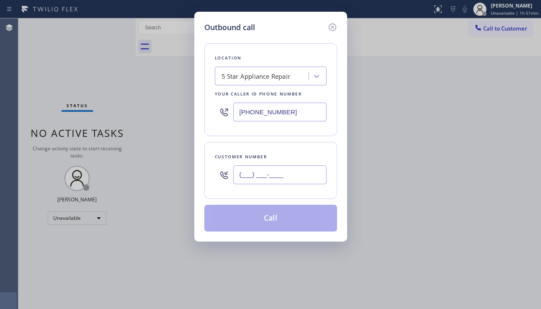
click at [245, 176] on input "(___) ___-____" at bounding box center [279, 174] width 93 height 19
paste input "833) 410-1092"
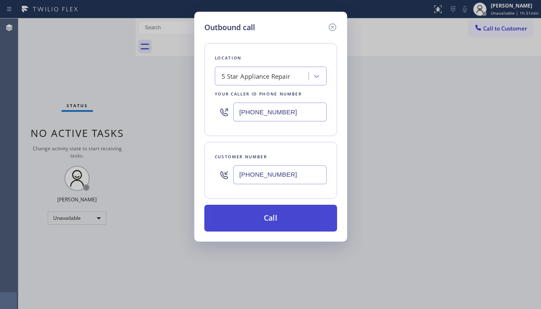
type input "[PHONE_NUMBER]"
click at [271, 222] on button "Call" at bounding box center [270, 218] width 133 height 27
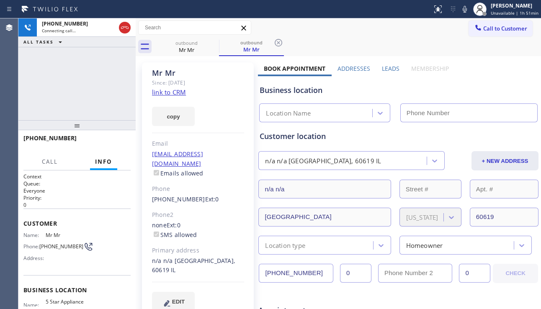
click at [390, 67] on label "Leads" at bounding box center [391, 68] width 18 height 8
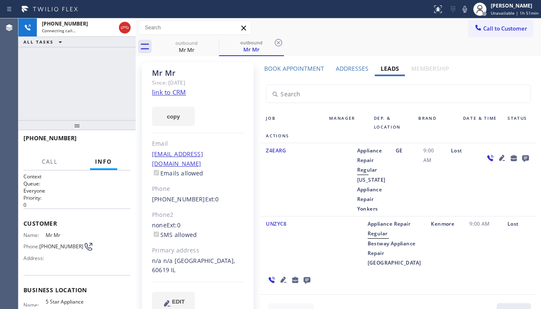
click at [499, 160] on icon at bounding box center [502, 158] width 6 height 6
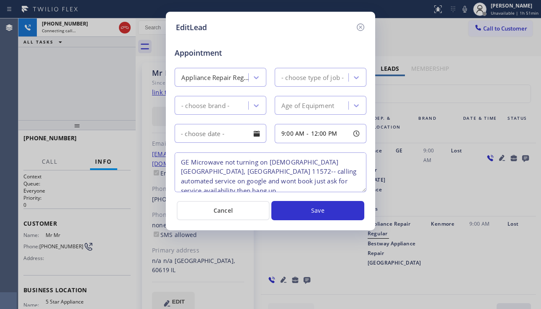
type textarea "GE Microwave not turning on [DEMOGRAPHIC_DATA] [GEOGRAPHIC_DATA], [GEOGRAPHIC_D…"
click at [362, 27] on icon at bounding box center [360, 27] width 10 height 10
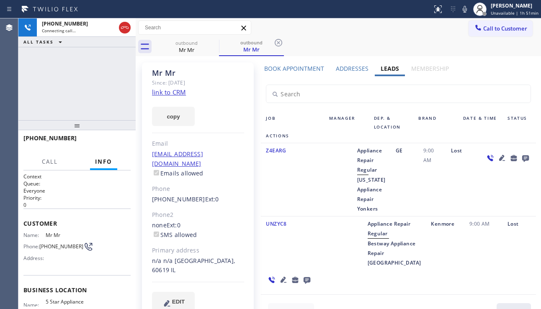
click at [499, 159] on icon at bounding box center [502, 158] width 6 height 6
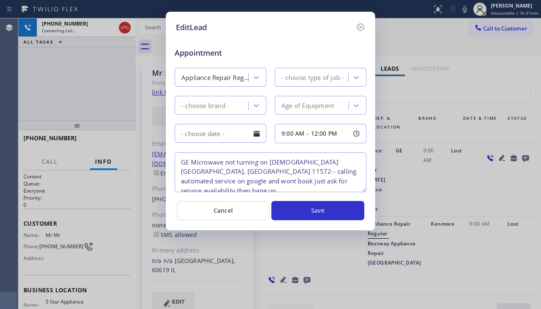
type textarea "GE Microwave not turning on [DEMOGRAPHIC_DATA] [GEOGRAPHIC_DATA], [GEOGRAPHIC_D…"
click at [362, 29] on icon at bounding box center [360, 27] width 10 height 10
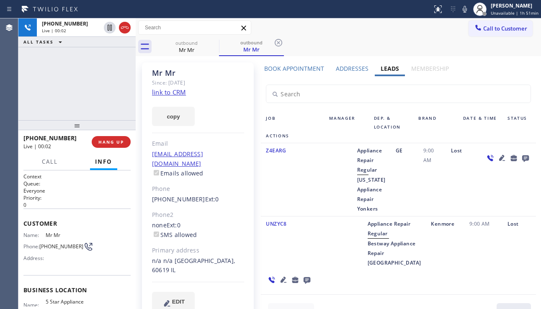
click at [300, 72] on div "Book Appointment" at bounding box center [294, 70] width 72 height 12
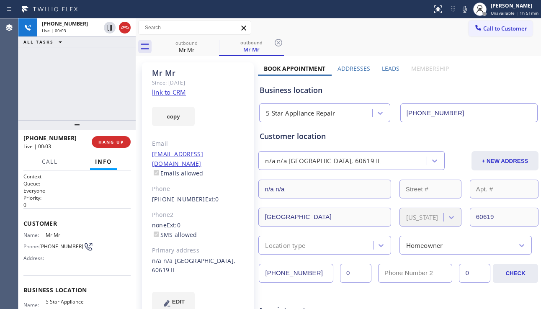
drag, startPoint x: 314, startPoint y: 274, endPoint x: 247, endPoint y: 270, distance: 67.1
click at [113, 144] on span "HANG UP" at bounding box center [111, 142] width 26 height 6
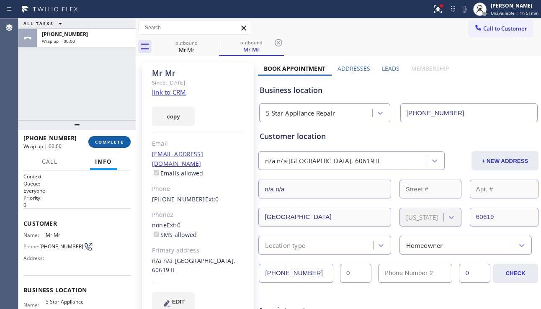
click at [113, 143] on span "COMPLETE" at bounding box center [109, 142] width 29 height 6
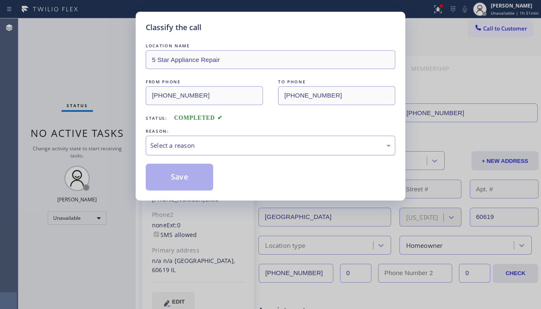
click at [249, 144] on div "Select a reason" at bounding box center [270, 146] width 240 height 10
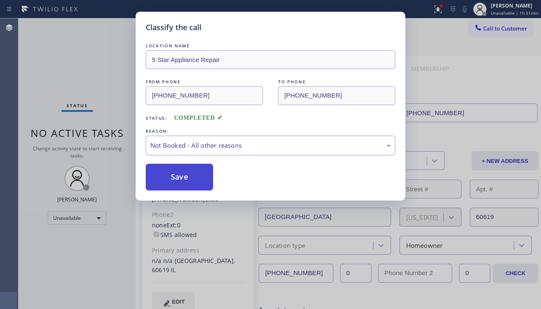
click at [193, 172] on button "Save" at bounding box center [179, 177] width 67 height 27
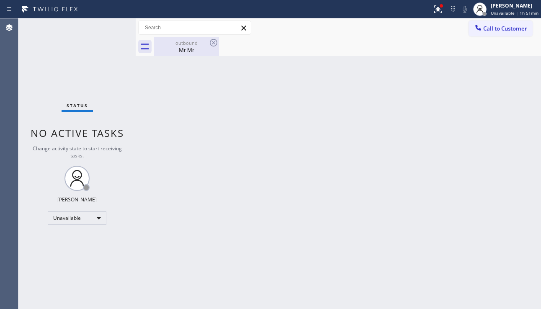
click at [194, 51] on div "Mr Mr" at bounding box center [186, 50] width 63 height 8
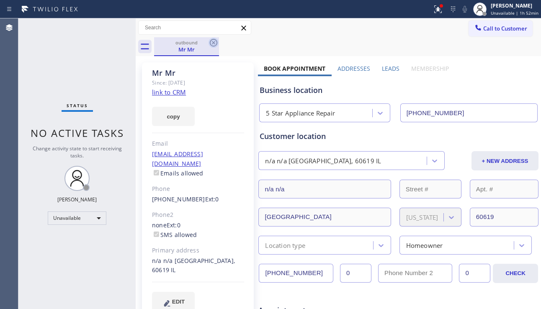
click at [211, 41] on icon at bounding box center [213, 43] width 10 height 10
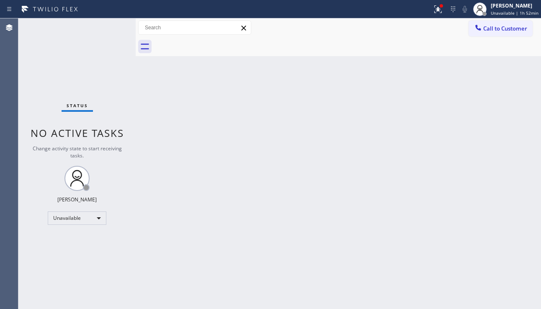
drag, startPoint x: 216, startPoint y: 139, endPoint x: 215, endPoint y: 155, distance: 15.5
click at [216, 140] on div "Back to Dashboard Change Sender ID Customers Technicians Select a contact Outbo…" at bounding box center [338, 163] width 405 height 290
click at [493, 35] on button "Call to Customer" at bounding box center [500, 29] width 64 height 16
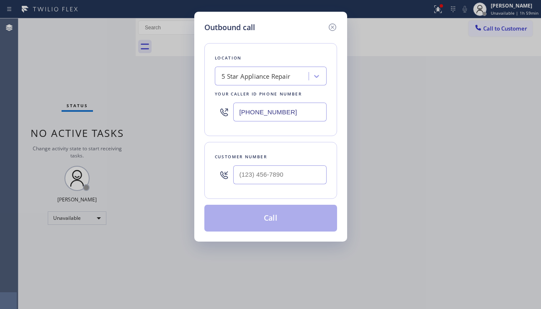
click at [296, 164] on div at bounding box center [279, 174] width 93 height 27
click at [294, 169] on input "(___) ___-____" at bounding box center [279, 174] width 93 height 19
paste input "623) 980-9778"
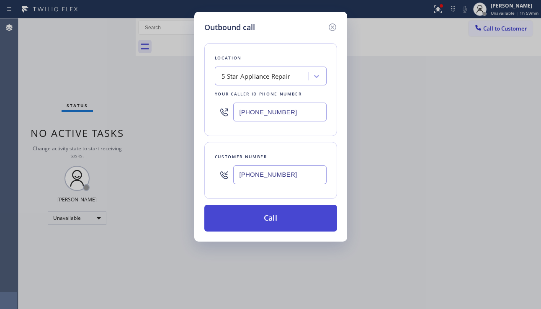
click at [260, 214] on button "Call" at bounding box center [270, 218] width 133 height 27
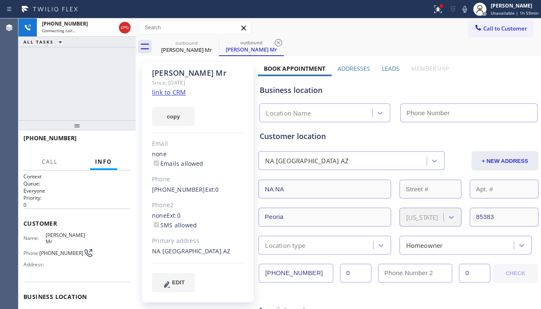
click at [392, 68] on label "Leads" at bounding box center [391, 68] width 18 height 8
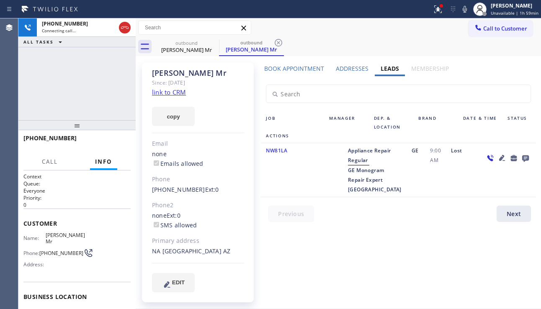
click at [499, 157] on icon at bounding box center [502, 158] width 10 height 10
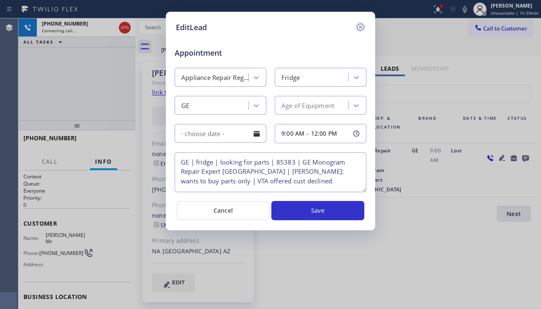
click at [362, 26] on icon at bounding box center [360, 27] width 10 height 10
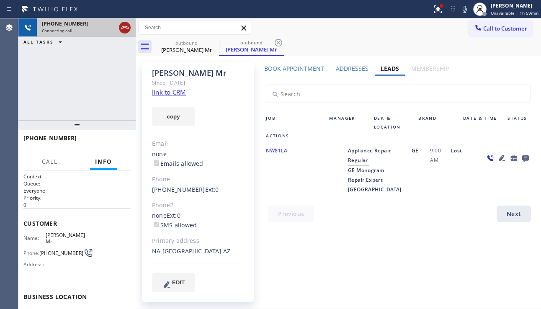
click at [122, 30] on icon at bounding box center [125, 28] width 10 height 10
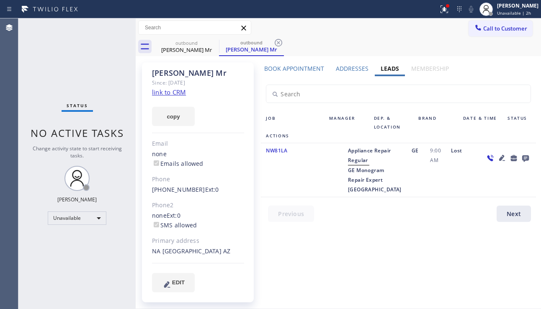
click at [109, 71] on div "Status No active tasks Change activity state to start receiving tasks. [PERSON_…" at bounding box center [76, 163] width 117 height 290
click at [8, 10] on icon at bounding box center [9, 9] width 10 height 10
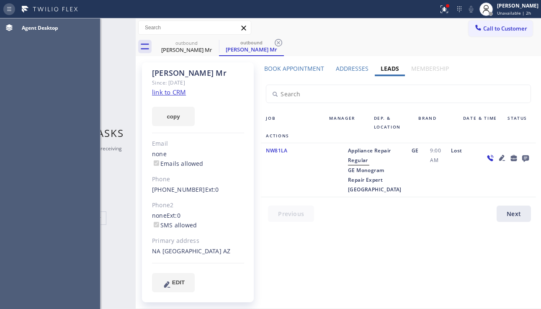
click at [8, 10] on icon at bounding box center [9, 9] width 10 height 10
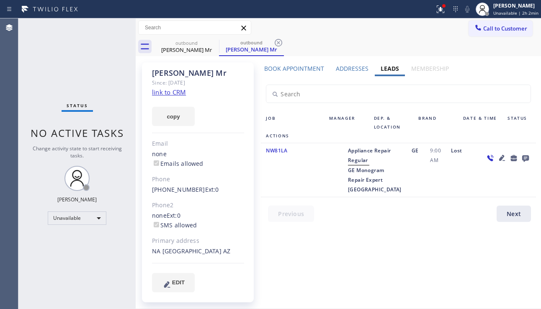
click at [493, 194] on div at bounding box center [507, 170] width 56 height 49
click at [213, 41] on icon at bounding box center [213, 43] width 10 height 10
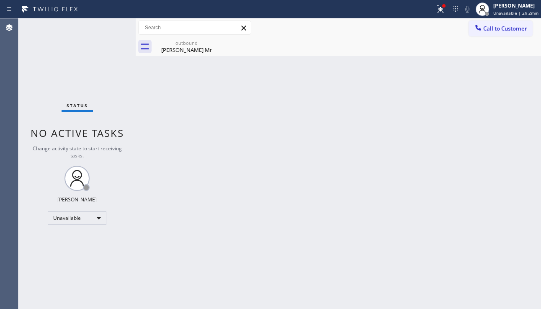
click at [0, 0] on icon at bounding box center [0, 0] width 0 height 0
click at [209, 51] on div "[PERSON_NAME] Mr" at bounding box center [186, 50] width 63 height 8
click at [513, 203] on div "Back to Dashboard Change Sender ID Customers Technicians Select a contact Outbo…" at bounding box center [338, 163] width 405 height 290
drag, startPoint x: 519, startPoint y: 0, endPoint x: 354, endPoint y: 201, distance: 259.9
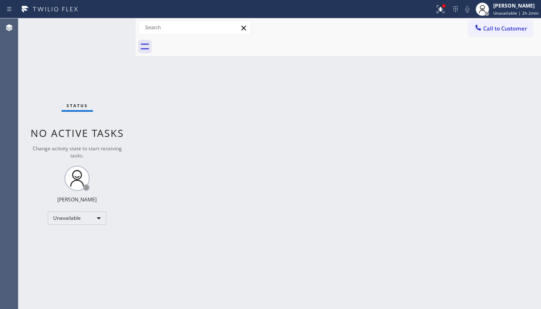
click at [354, 201] on div "Back to Dashboard Change Sender ID Customers Technicians Select a contact Outbo…" at bounding box center [338, 163] width 405 height 290
click at [498, 180] on div "Back to Dashboard Change Sender ID Customers Technicians Select a contact Outbo…" at bounding box center [338, 163] width 405 height 290
drag, startPoint x: 503, startPoint y: 216, endPoint x: 454, endPoint y: 213, distance: 48.6
click at [503, 216] on div "Back to Dashboard Change Sender ID Customers Technicians Select a contact Outbo…" at bounding box center [338, 163] width 405 height 290
click at [491, 36] on button "Call to Customer" at bounding box center [500, 29] width 64 height 16
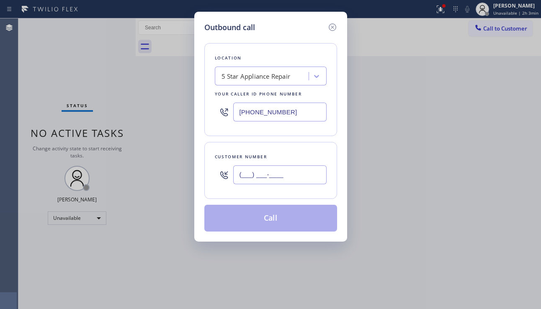
click at [243, 173] on input "(___) ___-____" at bounding box center [279, 174] width 93 height 19
paste input "208) 293-0770"
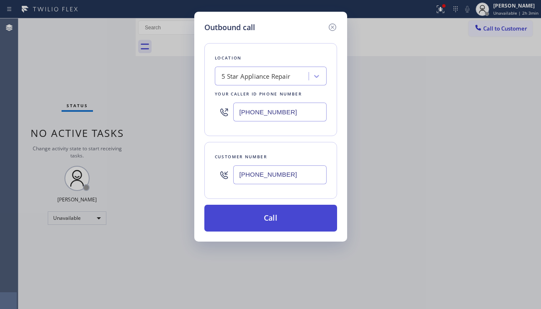
type input "[PHONE_NUMBER]"
click at [259, 227] on button "Call" at bounding box center [270, 218] width 133 height 27
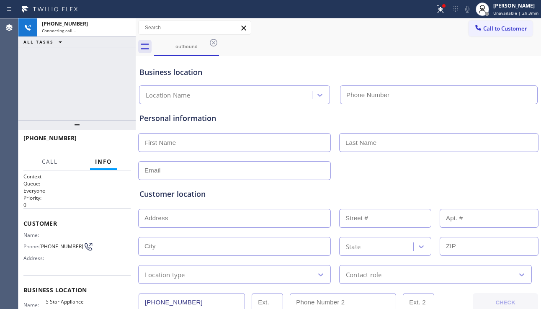
type input "[PHONE_NUMBER]"
click at [465, 11] on icon at bounding box center [467, 9] width 4 height 7
click at [464, 9] on rect at bounding box center [467, 8] width 6 height 6
click at [462, 9] on icon at bounding box center [467, 9] width 10 height 10
click at [464, 9] on rect at bounding box center [467, 8] width 6 height 6
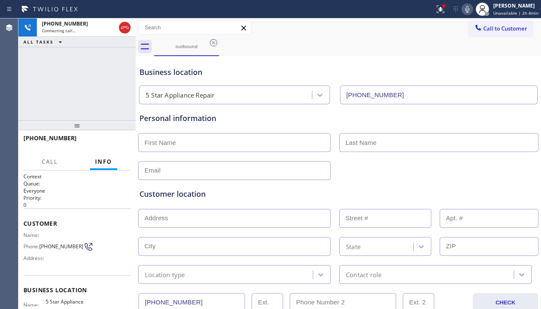
click at [462, 9] on icon at bounding box center [467, 9] width 10 height 10
click at [464, 9] on rect at bounding box center [467, 8] width 6 height 6
click at [462, 12] on icon at bounding box center [467, 9] width 10 height 10
click at [462, 10] on icon at bounding box center [467, 9] width 10 height 10
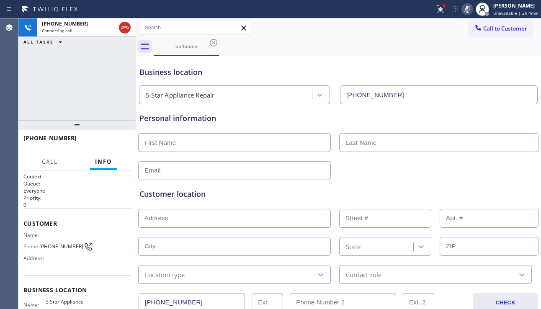
click at [462, 10] on icon at bounding box center [467, 9] width 10 height 10
drag, startPoint x: 510, startPoint y: 174, endPoint x: 493, endPoint y: 180, distance: 18.0
click at [510, 172] on div at bounding box center [338, 169] width 402 height 21
click at [462, 11] on icon at bounding box center [467, 9] width 10 height 10
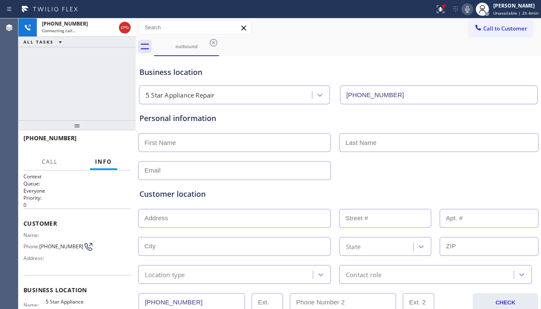
click at [518, 187] on div "Customer location >> ADD NEW ADDRESS << + NEW ADDRESS State Location type Conta…" at bounding box center [338, 232] width 401 height 104
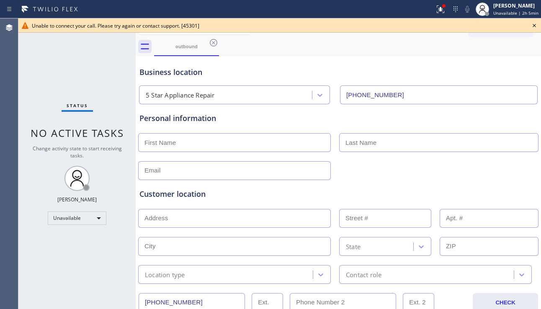
click at [507, 167] on div at bounding box center [338, 169] width 402 height 21
click at [435, 10] on icon at bounding box center [440, 9] width 10 height 10
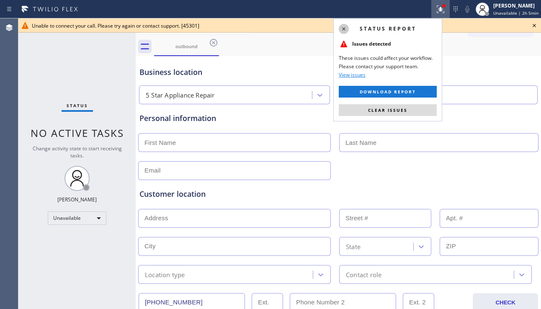
click at [344, 29] on icon at bounding box center [344, 29] width 10 height 10
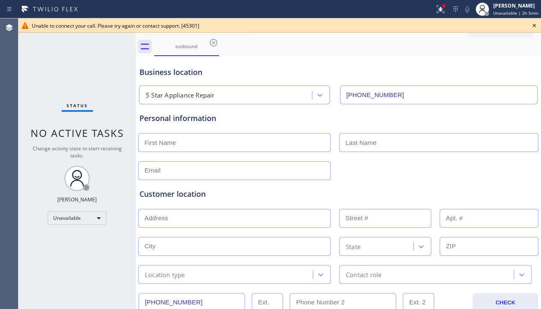
click at [530, 25] on icon at bounding box center [534, 26] width 10 height 10
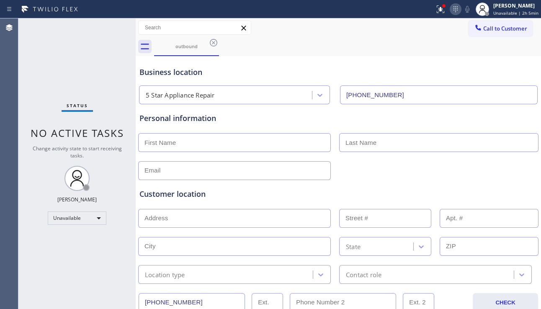
click at [450, 11] on icon at bounding box center [455, 9] width 10 height 10
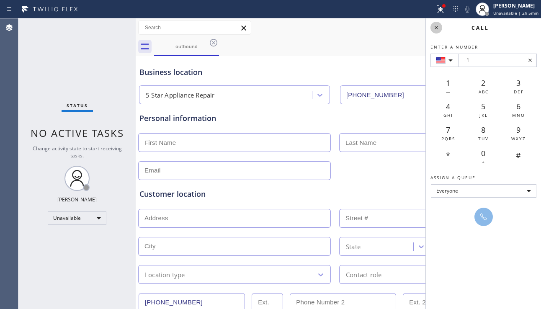
click at [437, 25] on icon at bounding box center [436, 28] width 10 height 10
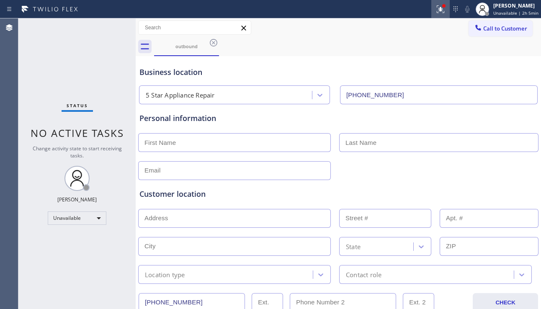
click at [435, 11] on icon at bounding box center [440, 9] width 10 height 10
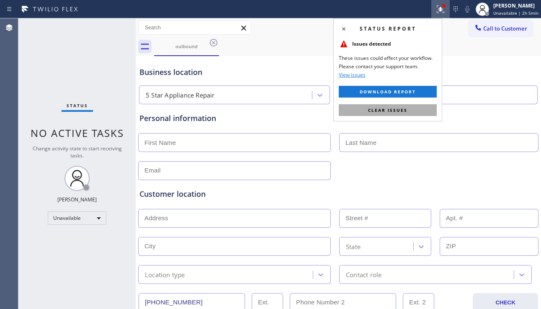
click at [408, 109] on button "Clear issues" at bounding box center [388, 110] width 98 height 12
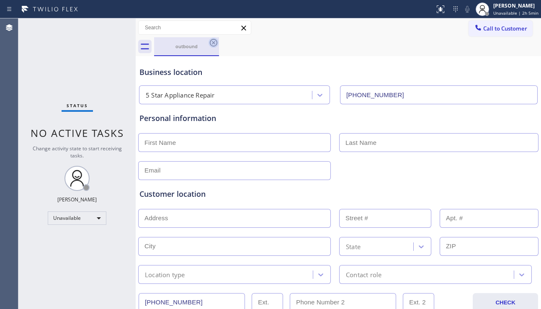
click at [214, 42] on icon at bounding box center [214, 43] width 8 height 8
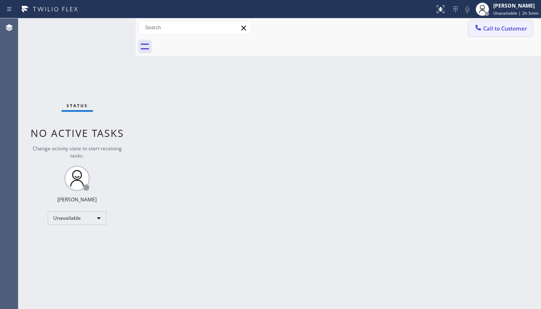
click at [492, 32] on button "Call to Customer" at bounding box center [500, 29] width 64 height 16
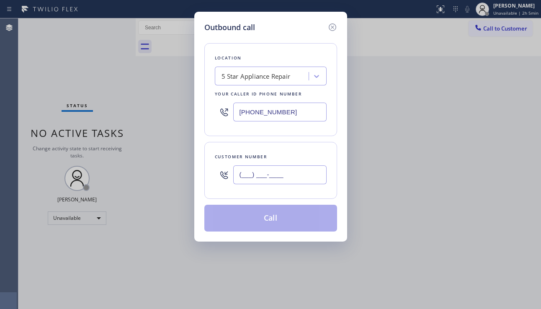
click at [267, 175] on input "(___) ___-____" at bounding box center [279, 174] width 93 height 19
paste input "760) 210-1799"
type input "[PHONE_NUMBER]"
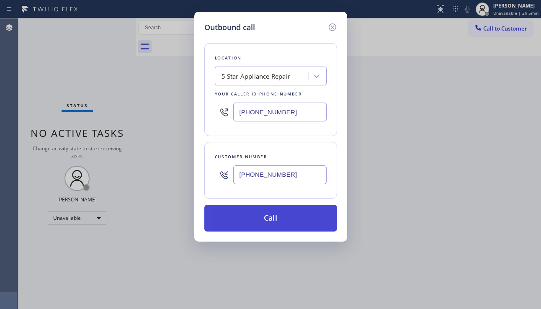
click at [265, 223] on button "Call" at bounding box center [270, 218] width 133 height 27
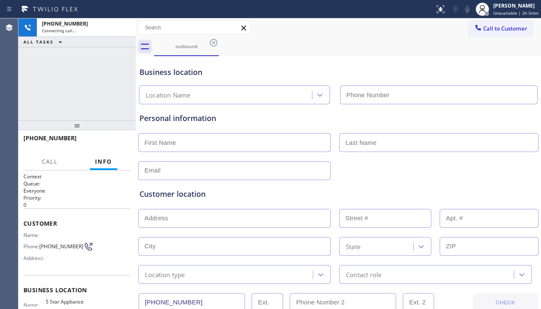
type input "[PHONE_NUMBER]"
click at [462, 11] on icon at bounding box center [467, 9] width 10 height 10
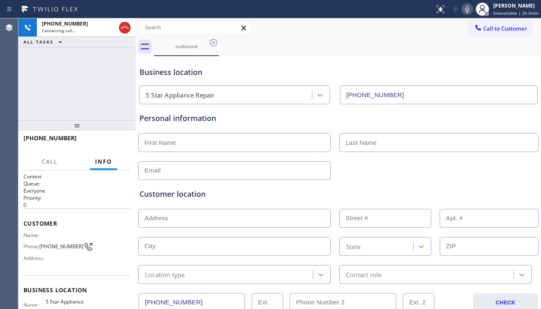
click at [462, 11] on icon at bounding box center [467, 9] width 10 height 10
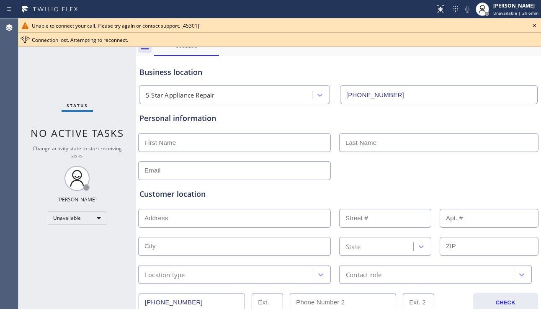
click at [485, 181] on div "Customer location >> ADD NEW ADDRESS << + NEW ADDRESS State Location type Conta…" at bounding box center [338, 232] width 401 height 104
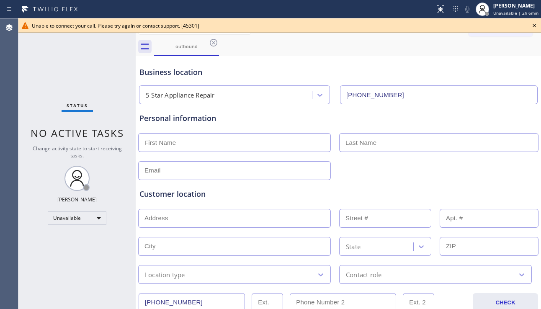
click at [534, 22] on icon at bounding box center [534, 26] width 10 height 10
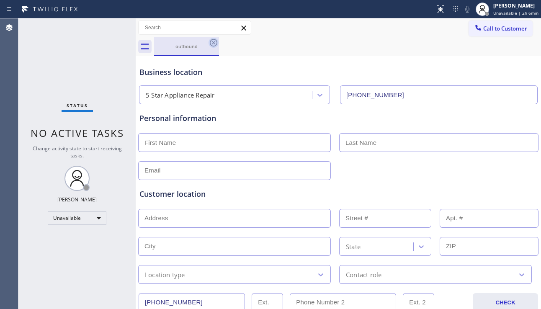
click at [212, 41] on icon at bounding box center [214, 43] width 8 height 8
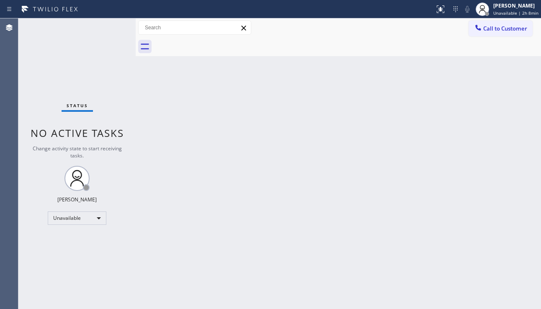
drag, startPoint x: 515, startPoint y: 192, endPoint x: 515, endPoint y: 180, distance: 12.1
click at [515, 188] on div "Back to Dashboard Change Sender ID Customers Technicians Select a contact Outbo…" at bounding box center [338, 163] width 405 height 290
click at [242, 178] on div "Back to Dashboard Change Sender ID Customers Technicians Select a contact Outbo…" at bounding box center [338, 163] width 405 height 290
click at [509, 195] on div "Back to Dashboard Change Sender ID Customers Technicians Select a contact Outbo…" at bounding box center [338, 163] width 405 height 290
click at [498, 29] on span "Call to Customer" at bounding box center [505, 29] width 44 height 8
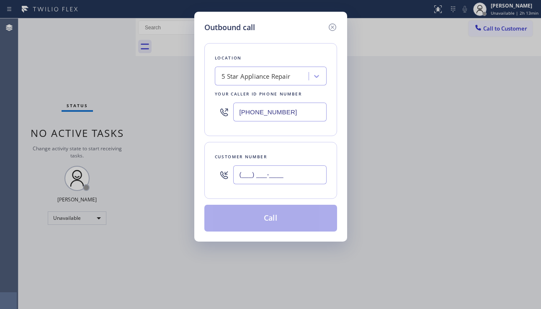
click at [260, 173] on input "(___) ___-____" at bounding box center [279, 174] width 93 height 19
paste input "424) 278-0087"
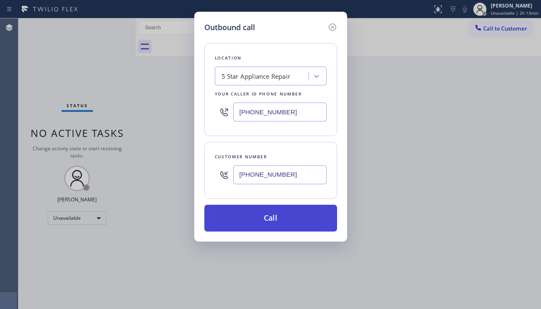
type input "[PHONE_NUMBER]"
click at [272, 213] on button "Call" at bounding box center [270, 218] width 133 height 27
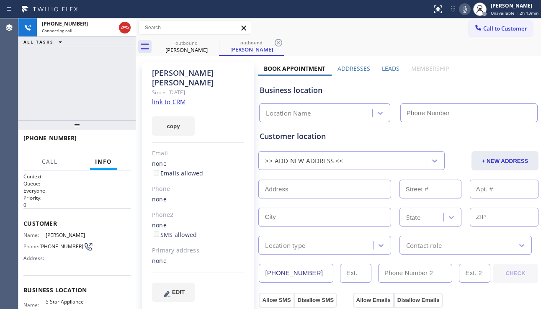
type input "[PHONE_NUMBER]"
click at [47, 78] on div "[PHONE_NUMBER] Connecting call… ALL TASKS ALL TASKS ACTIVE TASKS TASKS IN WRAP …" at bounding box center [76, 69] width 117 height 102
click at [385, 67] on label "Leads" at bounding box center [391, 68] width 18 height 8
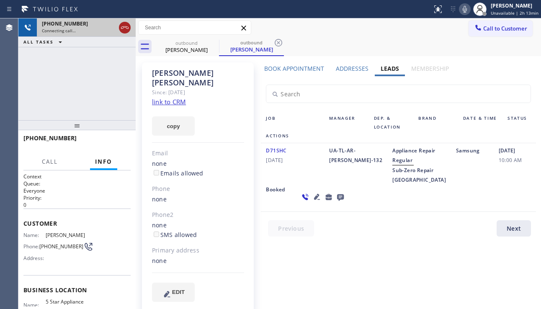
click at [125, 26] on icon at bounding box center [125, 27] width 8 height 3
click at [492, 31] on span "Call to Customer" at bounding box center [505, 29] width 44 height 8
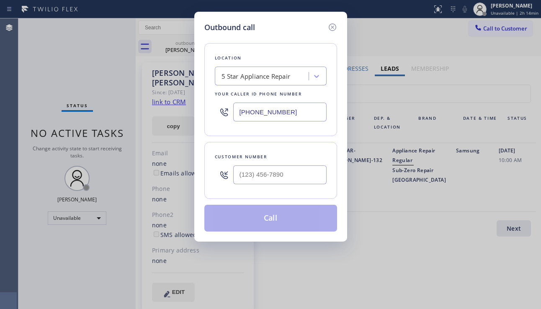
click at [261, 164] on div at bounding box center [279, 174] width 93 height 27
click at [260, 178] on input "(___) ___-____" at bounding box center [279, 174] width 93 height 19
paste input "917) 930-8467"
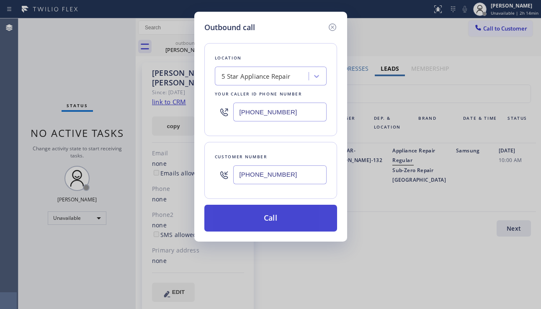
type input "[PHONE_NUMBER]"
click at [296, 217] on button "Call" at bounding box center [270, 218] width 133 height 27
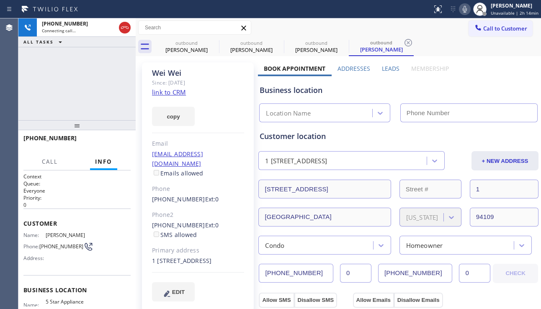
type input "[PHONE_NUMBER]"
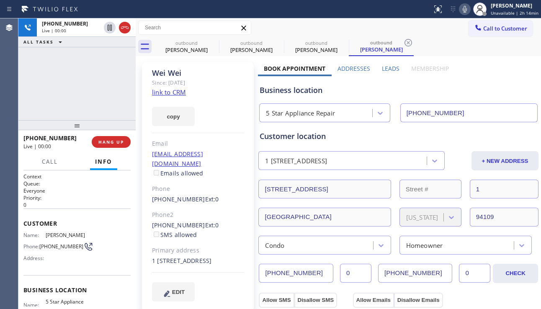
click at [50, 103] on div "[PHONE_NUMBER] Live | 00:00 ALL TASKS ALL TASKS ACTIVE TASKS TASKS IN WRAP UP" at bounding box center [76, 69] width 117 height 102
click at [108, 142] on span "HANG UP" at bounding box center [111, 142] width 26 height 6
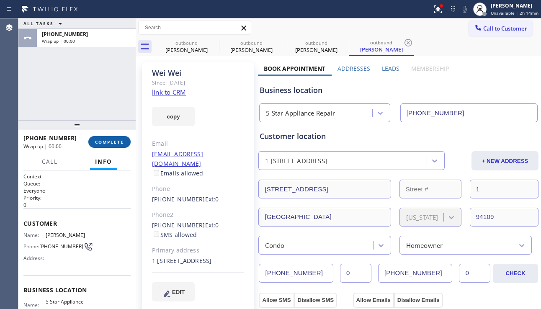
click at [108, 142] on span "COMPLETE" at bounding box center [109, 142] width 29 height 6
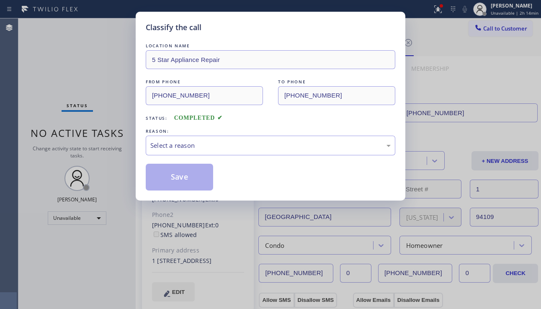
click at [247, 146] on div "Select a reason" at bounding box center [270, 146] width 240 height 10
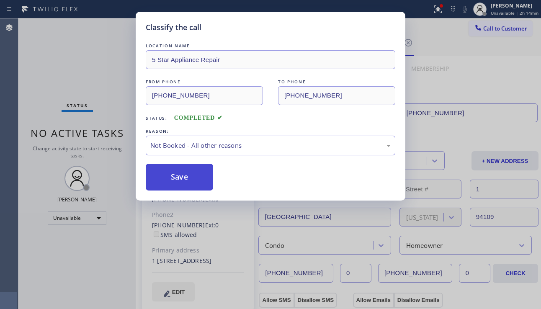
click at [177, 179] on button "Save" at bounding box center [179, 177] width 67 height 27
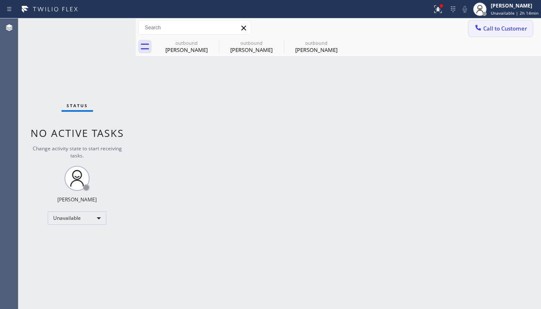
click at [497, 31] on span "Call to Customer" at bounding box center [505, 29] width 44 height 8
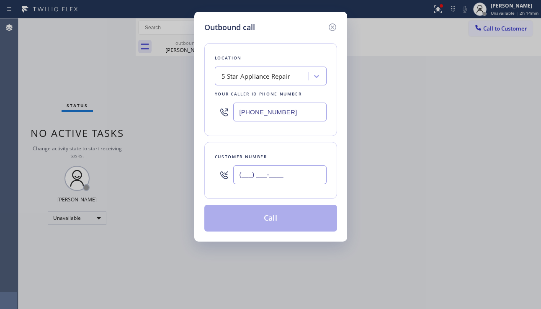
click at [262, 173] on input "(___) ___-____" at bounding box center [279, 174] width 93 height 19
paste input "206) 498-6138"
type input "[PHONE_NUMBER]"
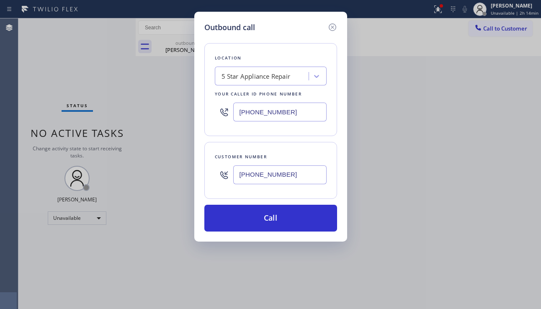
drag, startPoint x: 281, startPoint y: 220, endPoint x: 120, endPoint y: 83, distance: 211.4
click at [280, 220] on button "Call" at bounding box center [270, 218] width 133 height 27
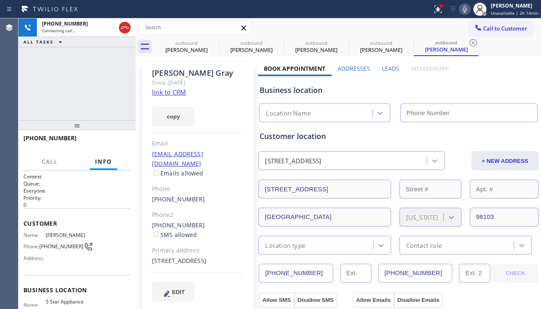
type input "[PHONE_NUMBER]"
click at [513, 88] on div "Business location" at bounding box center [397, 90] width 277 height 11
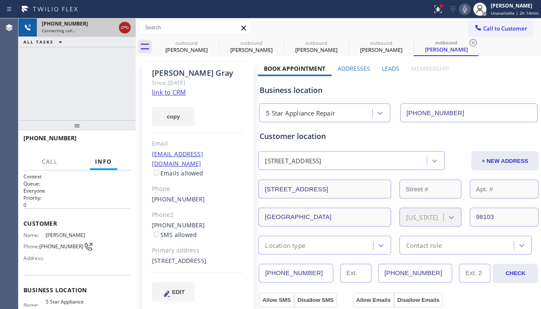
click at [122, 28] on icon at bounding box center [125, 28] width 10 height 10
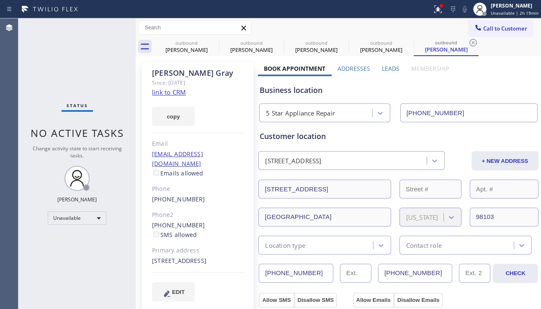
click at [220, 105] on div "copy" at bounding box center [198, 111] width 92 height 29
click at [214, 43] on icon at bounding box center [214, 43] width 8 height 8
click at [0, 0] on icon at bounding box center [0, 0] width 0 height 0
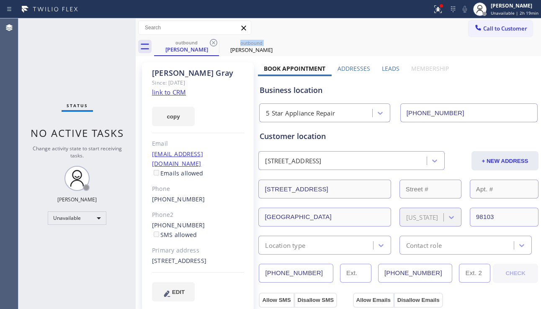
click at [214, 43] on icon at bounding box center [214, 43] width 8 height 8
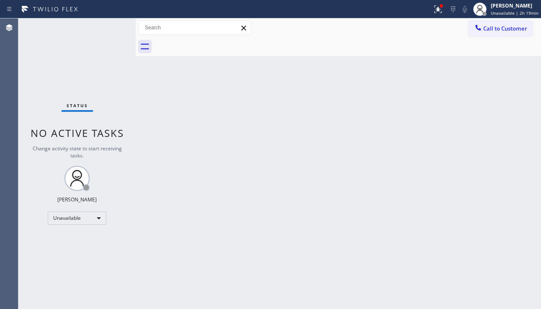
click at [214, 43] on div at bounding box center [347, 46] width 387 height 19
click at [486, 31] on span "Call to Customer" at bounding box center [505, 29] width 44 height 8
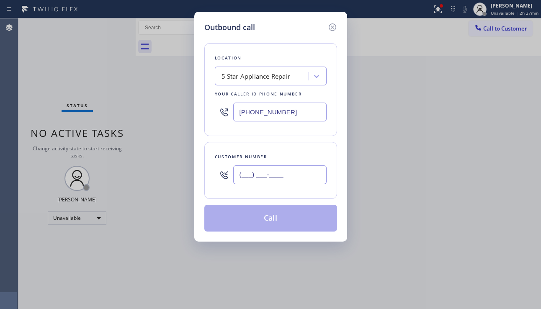
click at [291, 179] on input "(___) ___-____" at bounding box center [279, 174] width 93 height 19
paste input "347) 398-1106"
type input "[PHONE_NUMBER]"
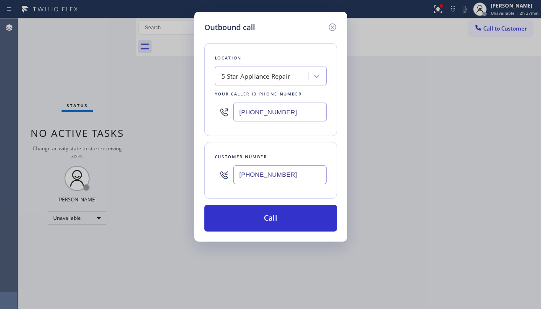
drag, startPoint x: 288, startPoint y: 114, endPoint x: 239, endPoint y: 117, distance: 48.6
click at [239, 117] on input "[PHONE_NUMBER]" at bounding box center [279, 112] width 93 height 19
paste input "77) 777-0796"
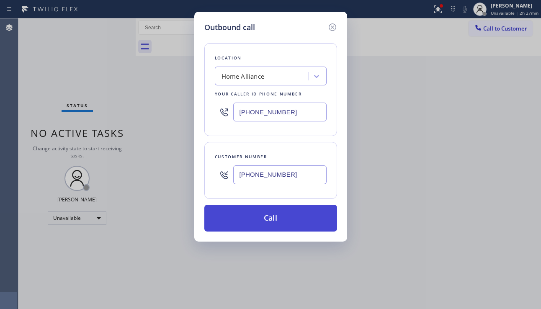
type input "[PHONE_NUMBER]"
click at [264, 210] on button "Call" at bounding box center [270, 218] width 133 height 27
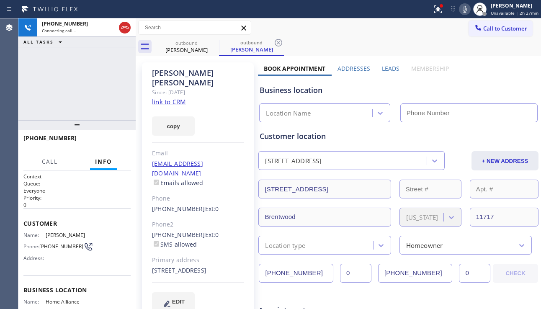
click at [387, 68] on label "Leads" at bounding box center [391, 68] width 18 height 8
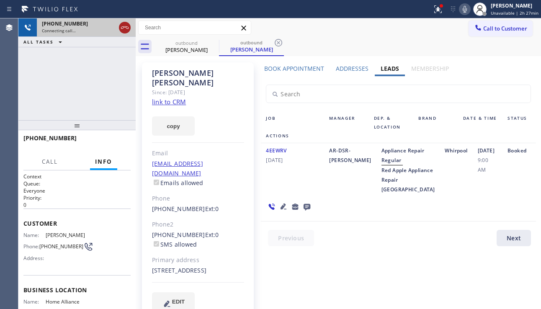
click at [122, 31] on icon at bounding box center [125, 28] width 10 height 10
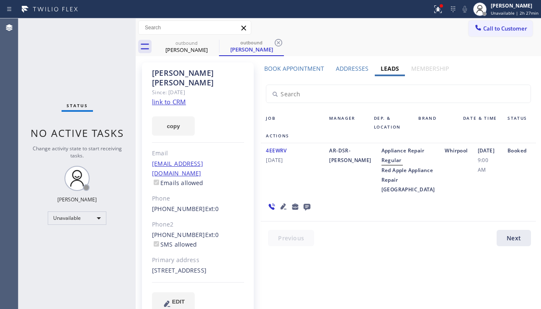
click at [305, 210] on icon at bounding box center [306, 207] width 7 height 7
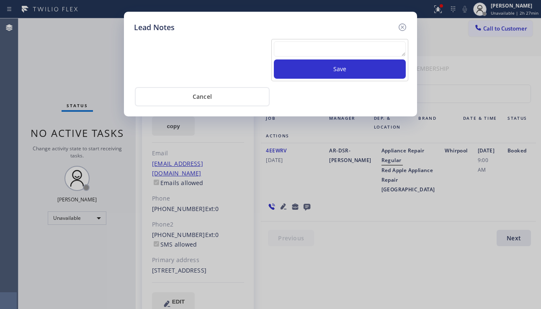
click at [312, 54] on textarea at bounding box center [340, 48] width 132 height 15
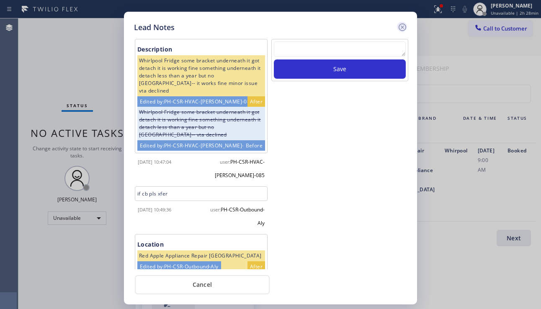
click at [401, 28] on icon at bounding box center [402, 27] width 10 height 10
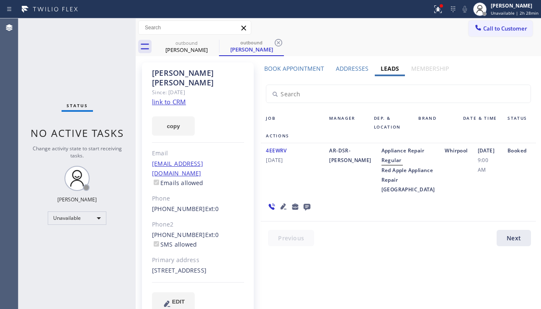
click at [174, 97] on link "link to CRM" at bounding box center [169, 101] width 34 height 8
click at [72, 217] on div "Unavailable" at bounding box center [77, 217] width 59 height 13
click at [74, 259] on li "Break" at bounding box center [76, 261] width 57 height 10
click at [114, 259] on div "Status No active tasks Change activity state to start receiving tasks. [PERSON_…" at bounding box center [76, 163] width 117 height 290
click at [47, 254] on div "Status No active tasks Change activity state to start receiving tasks. [PERSON_…" at bounding box center [76, 163] width 117 height 290
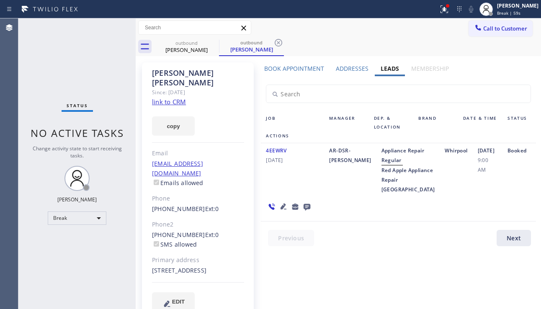
click at [494, 194] on div "[DATE] 9:00 AM" at bounding box center [487, 170] width 30 height 49
click at [439, 13] on icon at bounding box center [444, 9] width 10 height 10
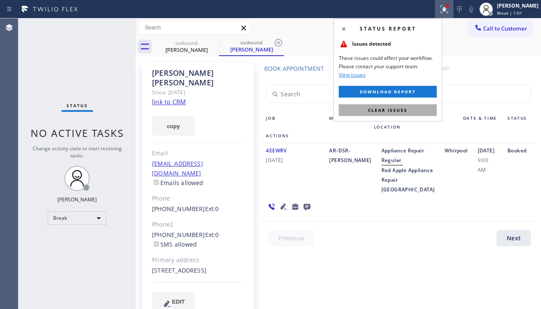
click at [407, 113] on button "Clear issues" at bounding box center [388, 110] width 98 height 12
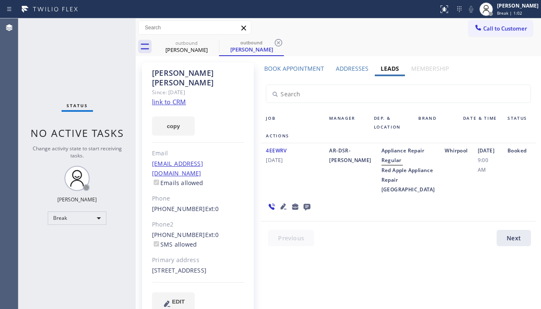
click at [400, 194] on div "Appliance Repair Regular Red Apple Appliance Repair [GEOGRAPHIC_DATA]" at bounding box center [408, 170] width 64 height 49
click at [59, 255] on div "Status No active tasks Change activity state to start receiving tasks. [PERSON_…" at bounding box center [76, 163] width 117 height 290
click at [54, 78] on div "Status No active tasks Change activity state to start receiving tasks. [PERSON_…" at bounding box center [76, 163] width 117 height 290
click at [494, 194] on div "[DATE] 9:00 AM" at bounding box center [487, 170] width 30 height 49
click at [100, 268] on div "Status No active tasks Change activity state to start receiving tasks. [PERSON_…" at bounding box center [76, 163] width 117 height 290
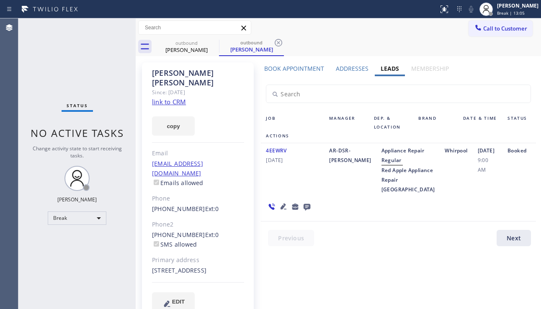
click at [96, 208] on div "Status No active tasks Change activity state to start receiving tasks. [PERSON_…" at bounding box center [76, 163] width 117 height 290
click at [94, 215] on div "Break" at bounding box center [77, 217] width 59 height 13
click at [73, 250] on li "Unavailable" at bounding box center [76, 251] width 57 height 10
click at [91, 250] on div "Status No active tasks Change activity state to start receiving tasks. [PERSON_…" at bounding box center [76, 163] width 117 height 290
click at [43, 257] on div "Status No active tasks Change activity state to start receiving tasks. [PERSON_…" at bounding box center [76, 163] width 117 height 290
